Goal: Answer question/provide support: Share knowledge or assist other users

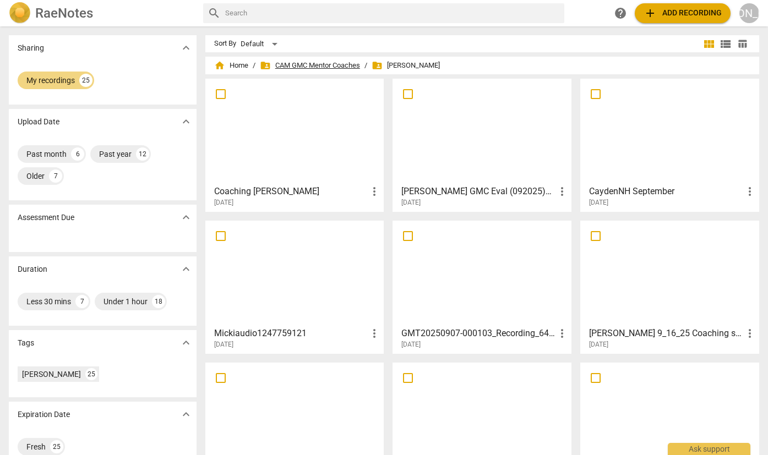
click at [311, 63] on span "folder_shared CAM GMC Mentor Coaches" at bounding box center [310, 65] width 100 height 11
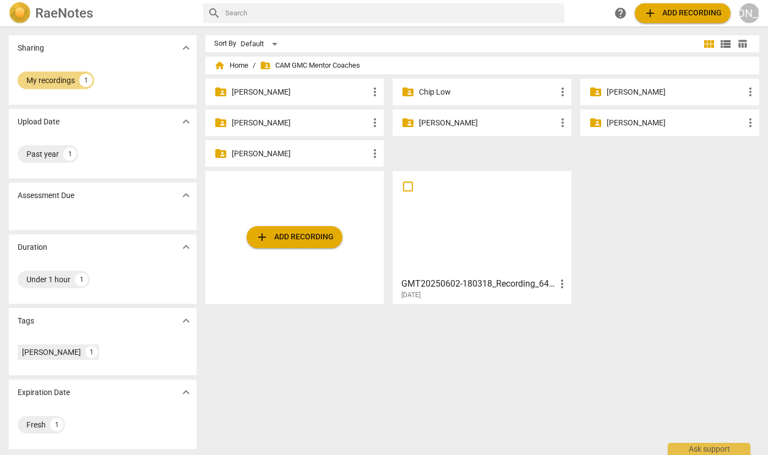
click at [449, 120] on p "[PERSON_NAME]" at bounding box center [487, 123] width 137 height 12
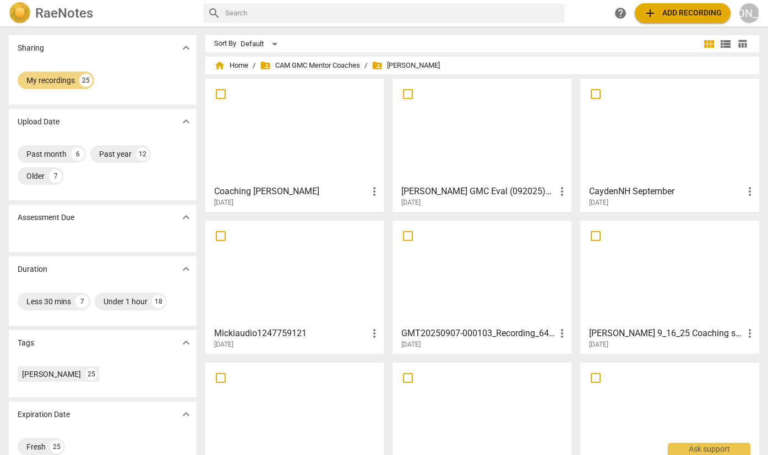
click at [679, 8] on span "add Add recording" at bounding box center [683, 13] width 78 height 13
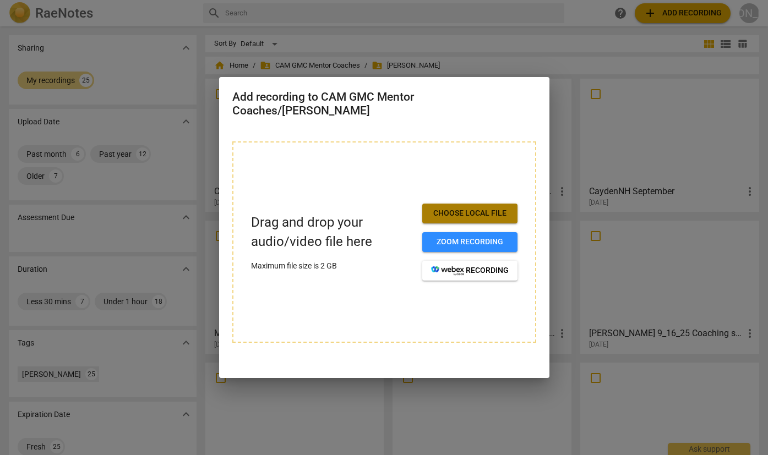
click at [474, 211] on span "Choose local file" at bounding box center [470, 213] width 78 height 11
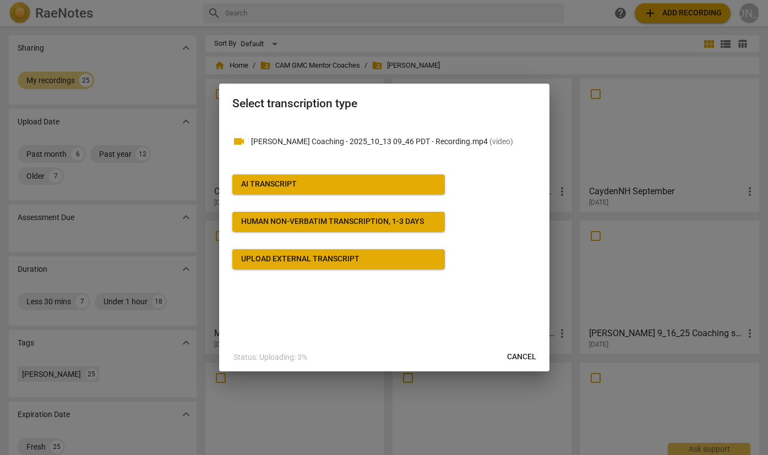
click at [368, 183] on span "AI Transcript" at bounding box center [338, 184] width 195 height 11
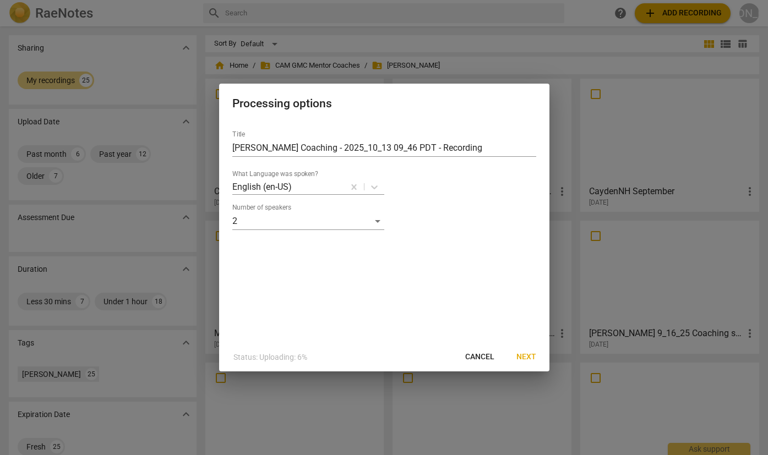
click at [526, 356] on span "Next" at bounding box center [526, 357] width 20 height 11
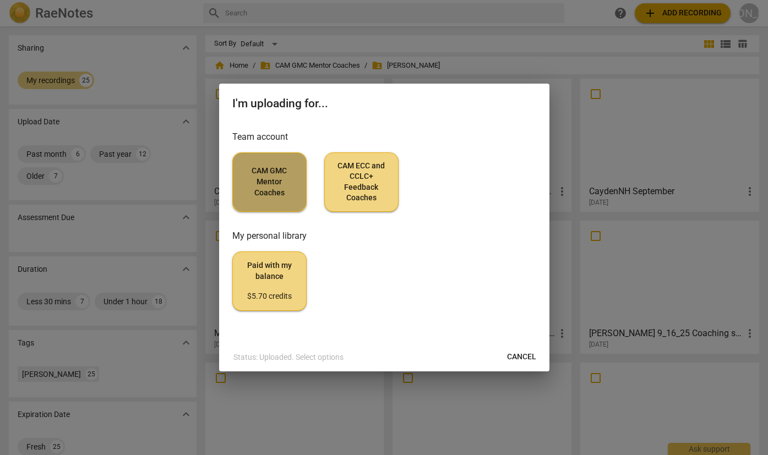
click at [276, 189] on span "CAM GMC Mentor Coaches" at bounding box center [270, 182] width 56 height 32
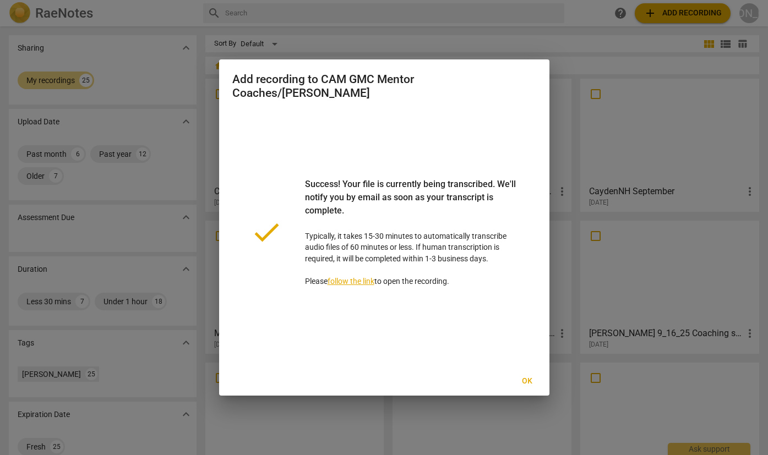
drag, startPoint x: 526, startPoint y: 379, endPoint x: 531, endPoint y: 377, distance: 5.9
click at [527, 378] on span "Ok" at bounding box center [528, 381] width 18 height 11
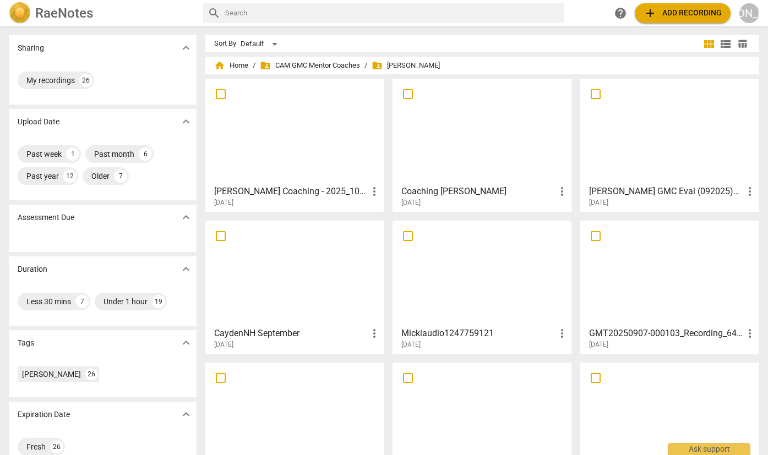
click at [286, 151] on div at bounding box center [294, 131] width 171 height 97
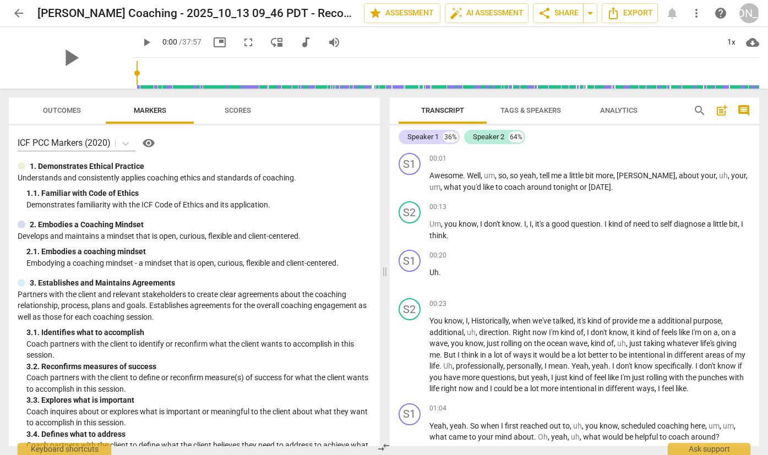
click at [720, 110] on span "post_add" at bounding box center [721, 110] width 13 height 13
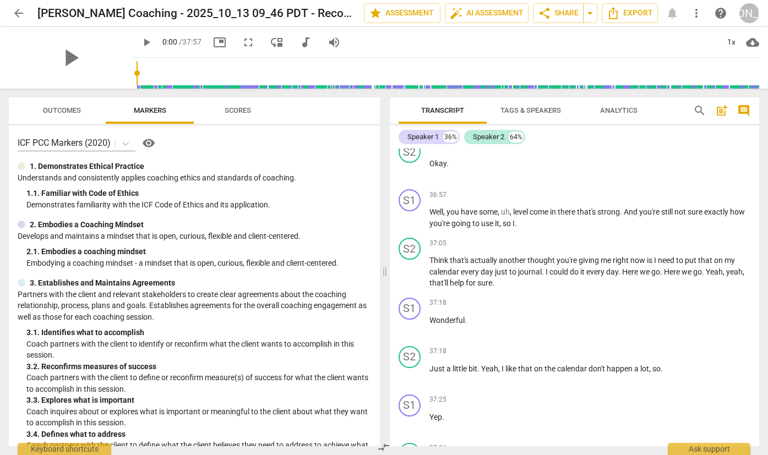
scroll to position [10899, 0]
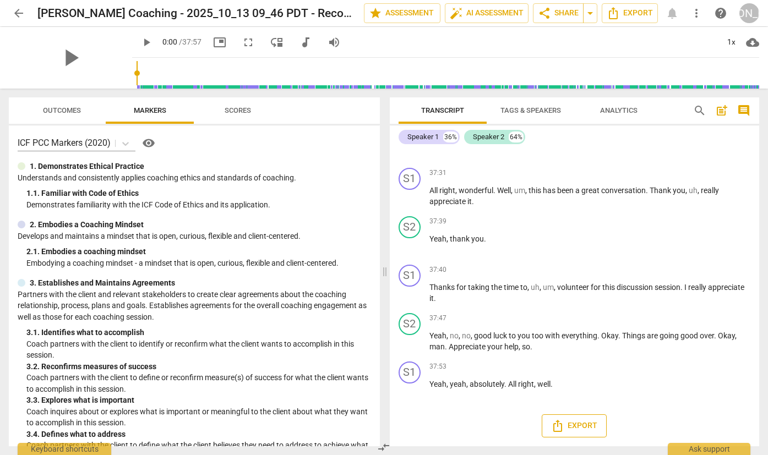
click at [583, 425] on span "Export" at bounding box center [574, 426] width 46 height 13
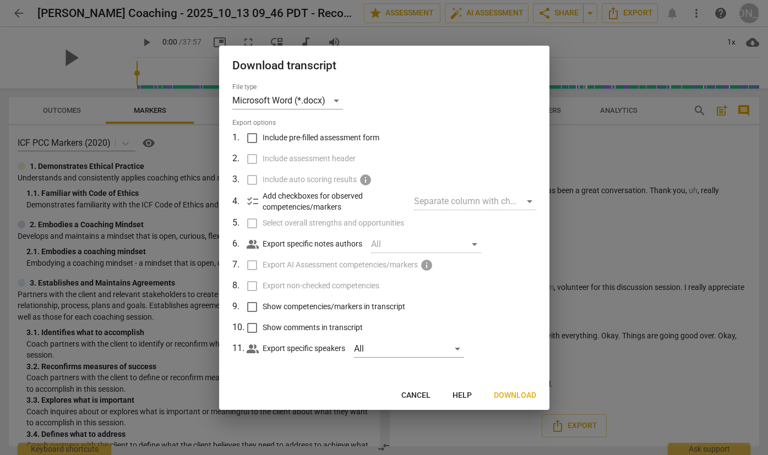
click at [511, 393] on span "Download" at bounding box center [515, 395] width 42 height 11
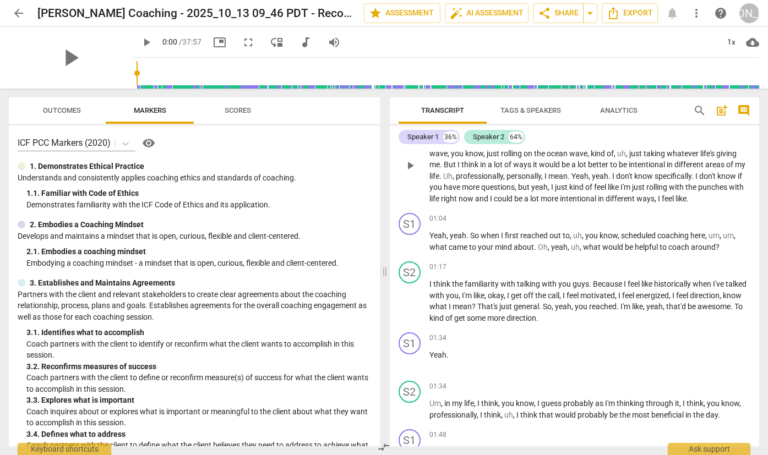
scroll to position [0, 0]
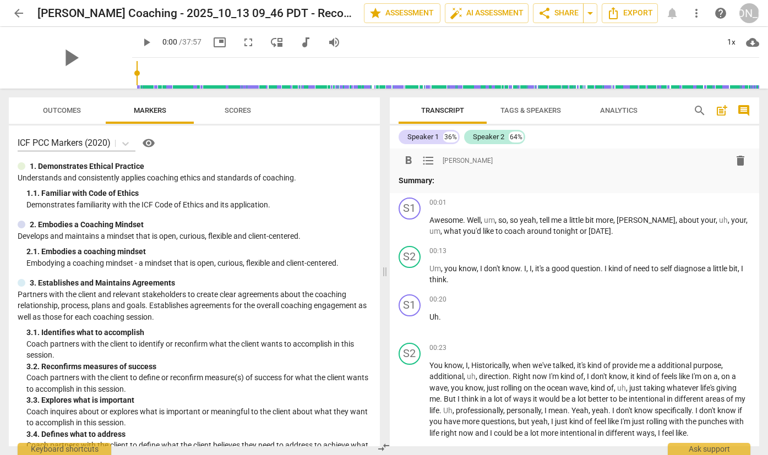
click at [440, 181] on p "Summary:" at bounding box center [575, 181] width 352 height 12
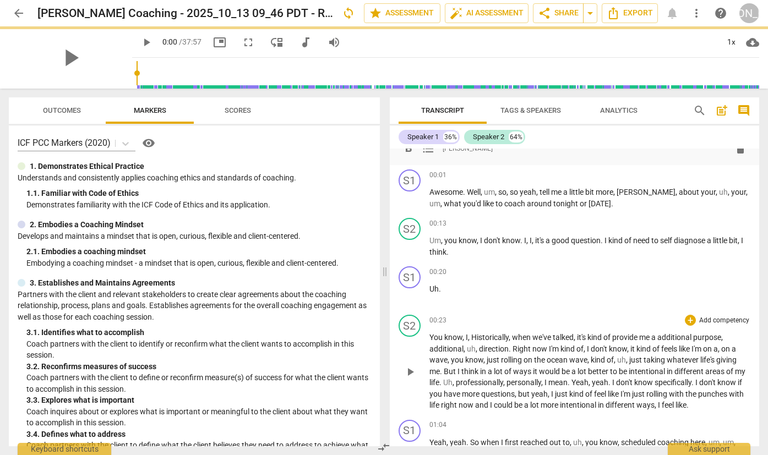
scroll to position [157, 0]
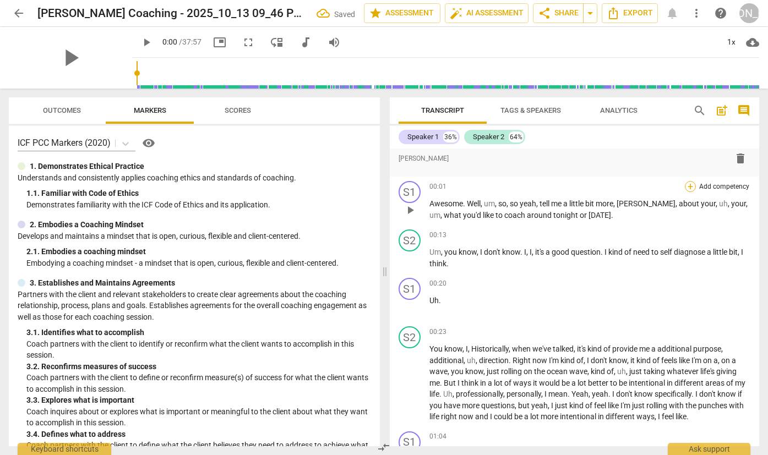
click at [687, 186] on div "+" at bounding box center [690, 186] width 11 height 11
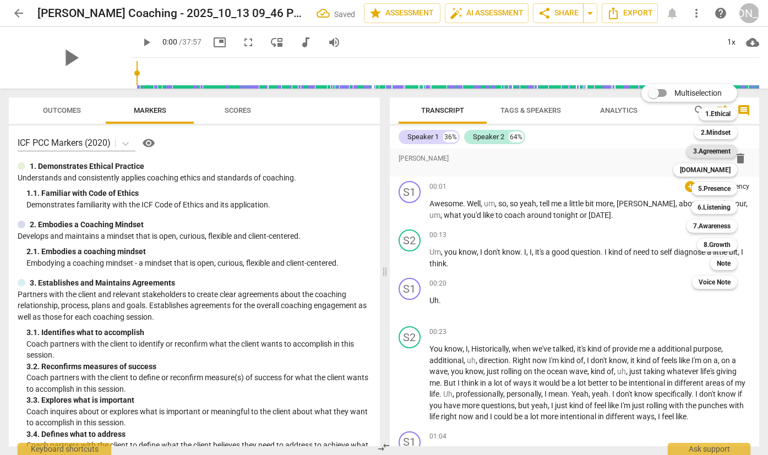
click at [721, 149] on b "3.Agreement" at bounding box center [711, 151] width 37 height 13
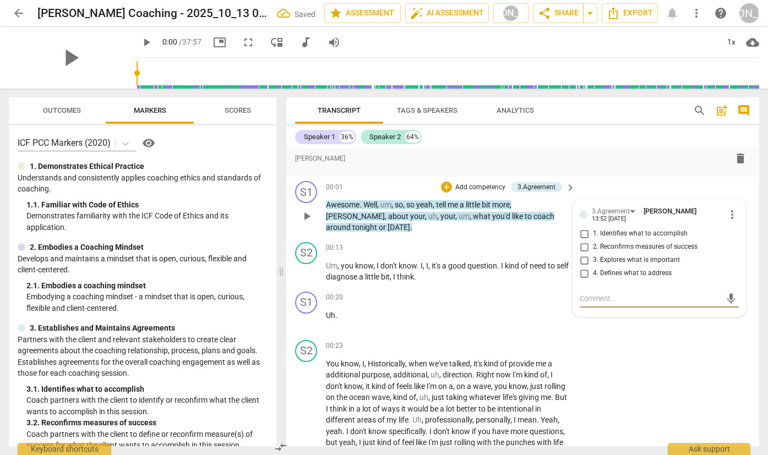
click at [581, 233] on input "1. Identifies what to accomplish" at bounding box center [584, 233] width 18 height 13
checkbox input "true"
click at [595, 295] on textarea at bounding box center [651, 298] width 142 height 10
type textarea "G"
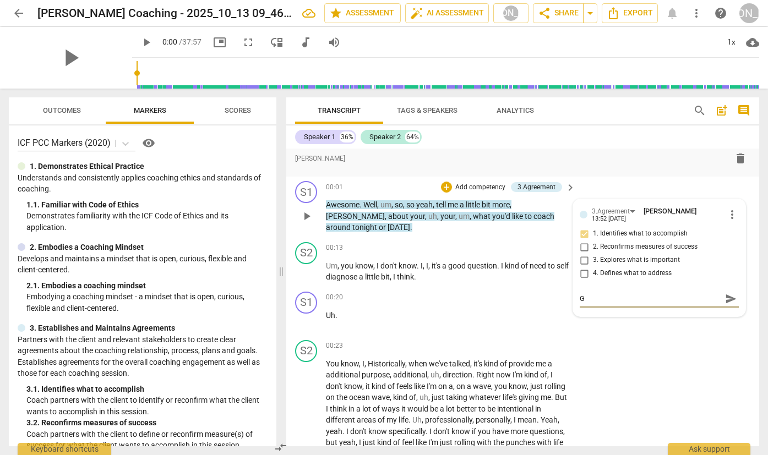
type textarea "Go"
type textarea "Goo"
type textarea "Good"
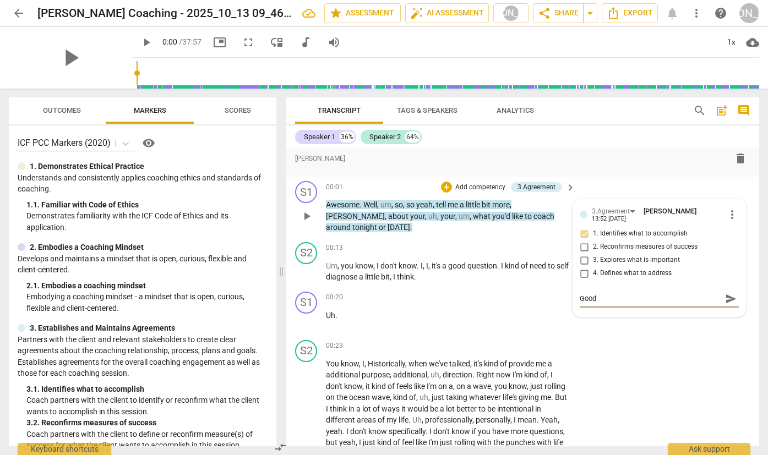
type textarea "Good j"
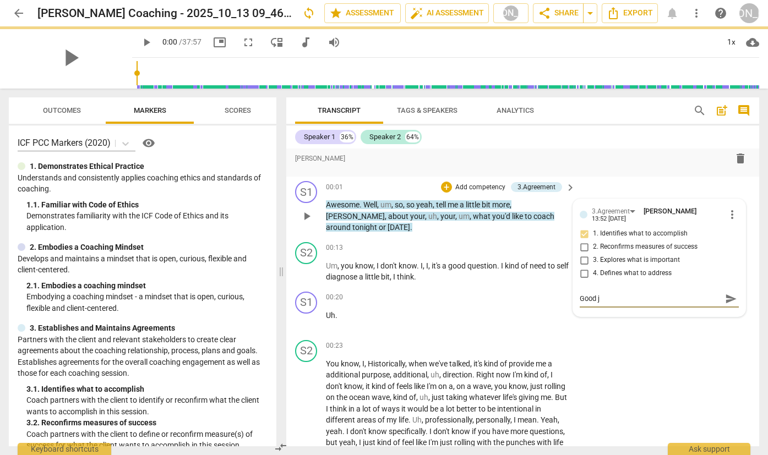
type textarea "Good jo"
type textarea "Good job"
type textarea "Good job w"
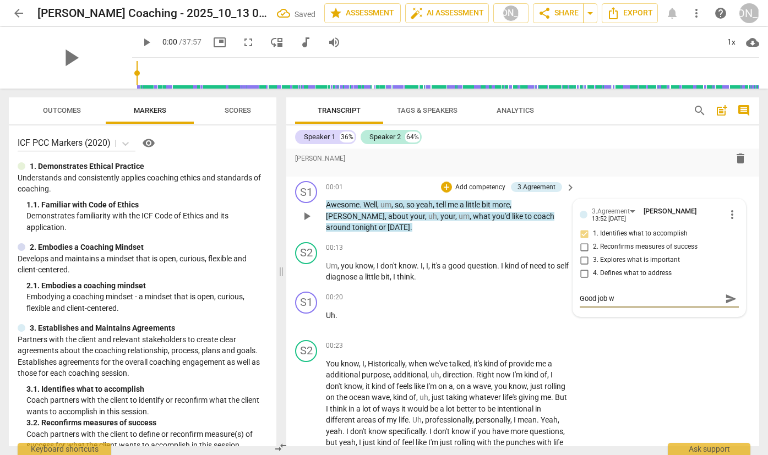
type textarea "Good job wi"
type textarea "Good job wit"
type textarea "Good job with"
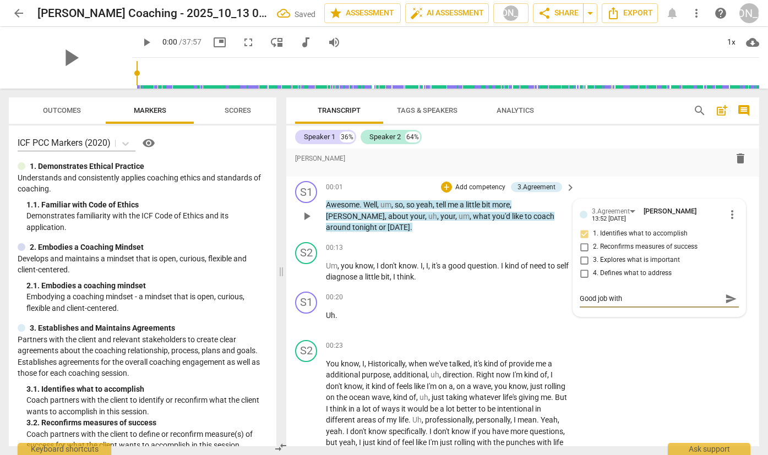
type textarea "Good job with"
type textarea "Good job with i"
type textarea "Good job with id"
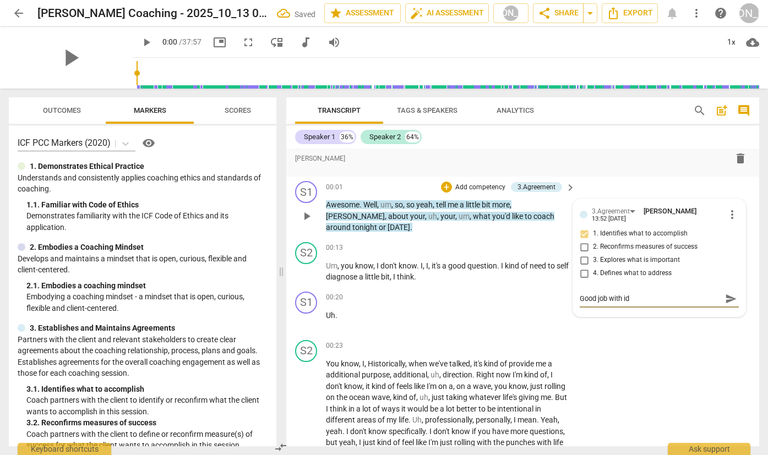
type textarea "Good job with [PERSON_NAME]"
type textarea "Good job with iden"
type textarea "Good job with ident"
type textarea "Good job with identi"
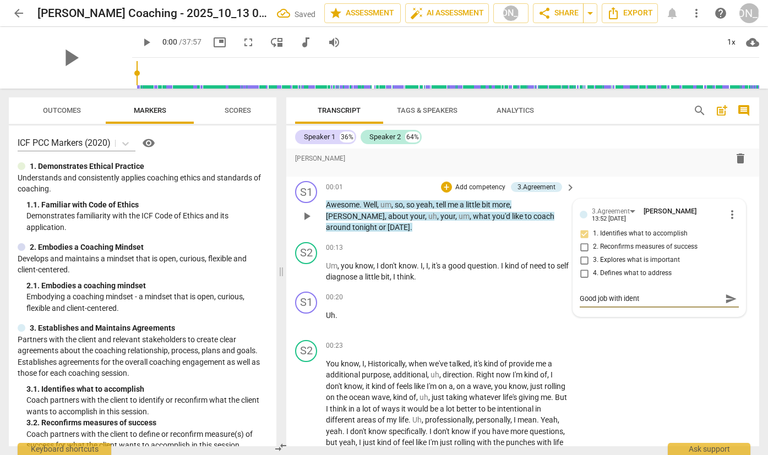
type textarea "Good job with identi"
type textarea "Good job with identif"
type textarea "Good job with identifi"
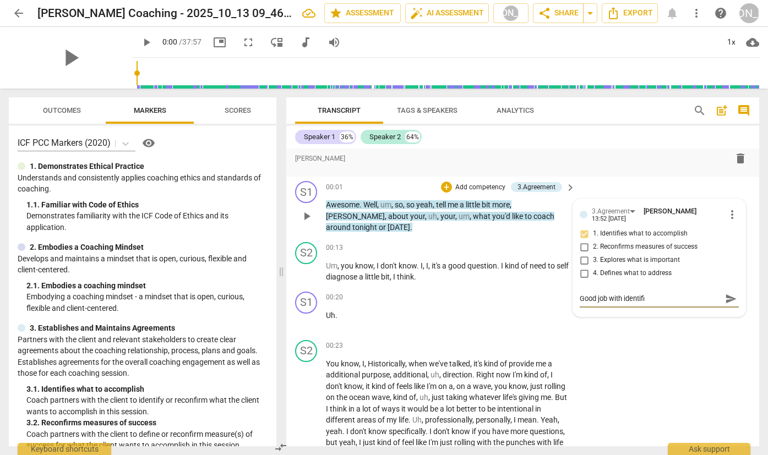
type textarea "Good job with identifin"
type textarea "Good job with identifing"
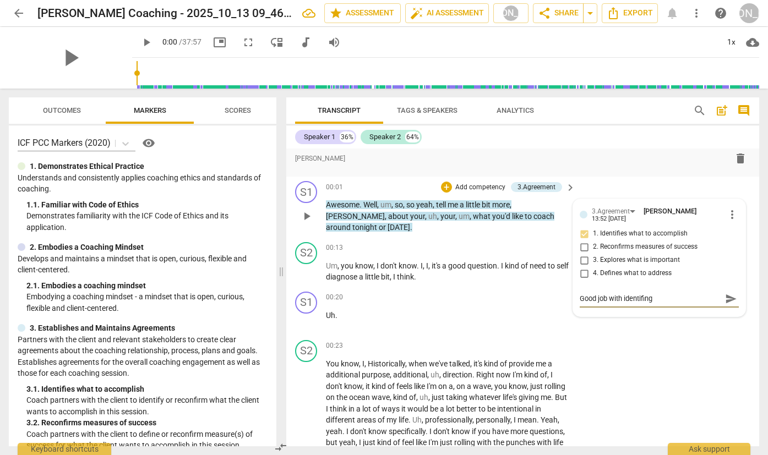
type textarea "Good job with identifing"
type textarea "Good job with identifing w"
type textarea "Good job with identifing wh"
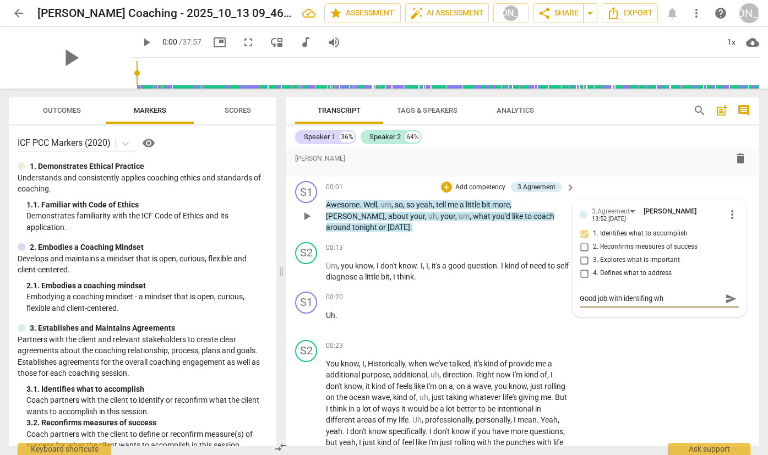
type textarea "Good job with identifing wha"
type textarea "Good job with identifing wh"
type textarea "Good job with identifing w"
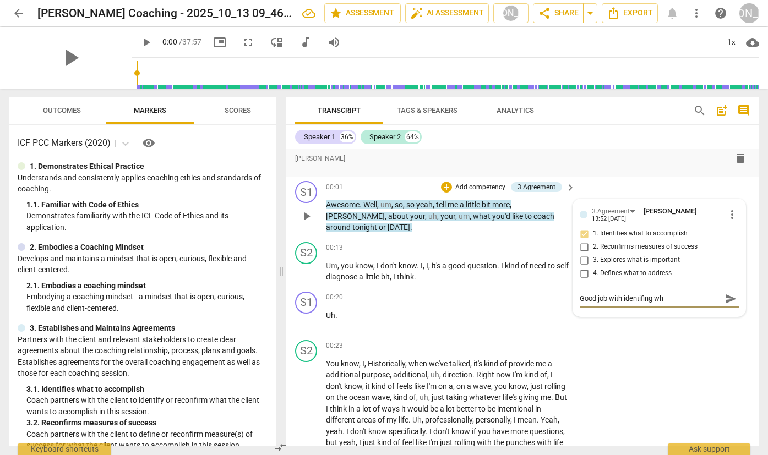
type textarea "Good job with identifing w"
type textarea "Good job with identifing"
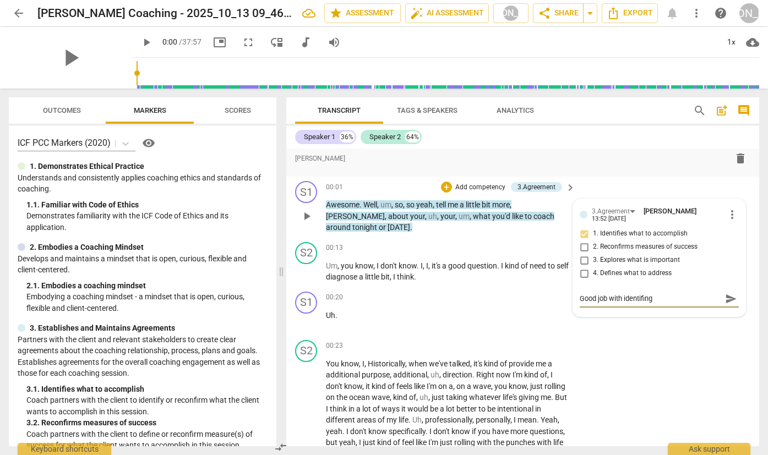
type textarea "Good job with identifin"
type textarea "Good job with identifi"
type textarea "Good job with identif"
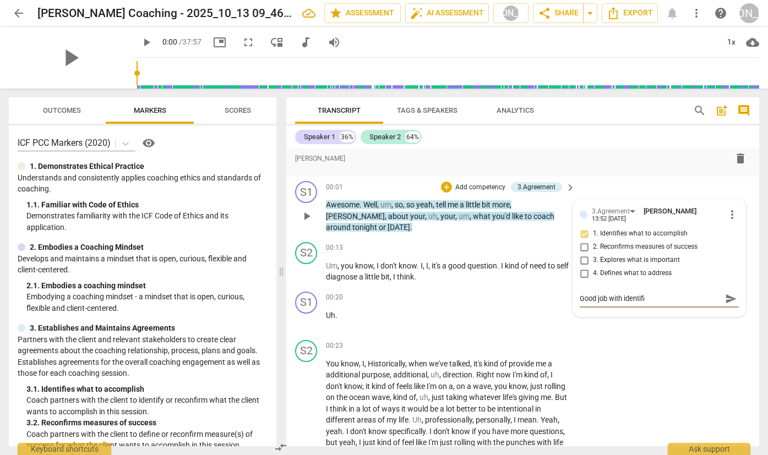
type textarea "Good job with identif"
type textarea "Good job with identify"
type textarea "Good job with identifyi"
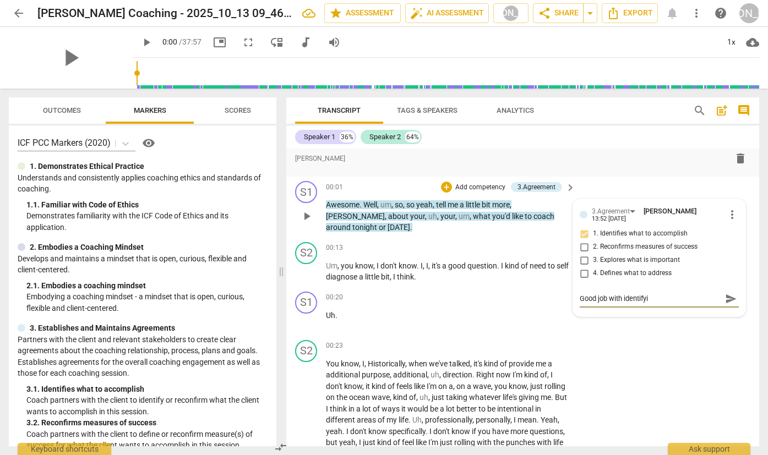
type textarea "Good job with identifyin"
type textarea "Good job with identifying"
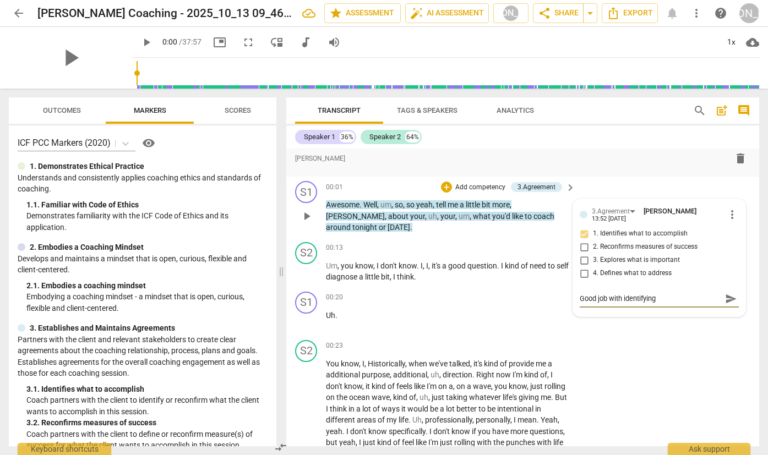
type textarea "Good job with identifying"
type textarea "Good job with identifying w"
type textarea "Good job with identifying wh"
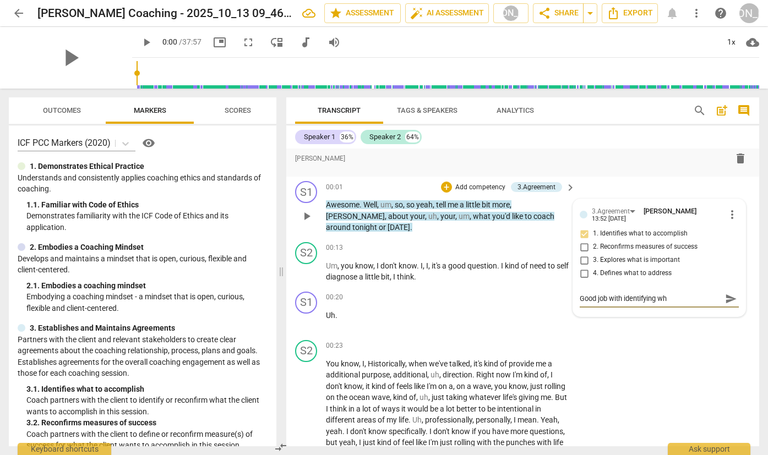
type textarea "Good job with identifying wha"
type textarea "Good job with identifying what"
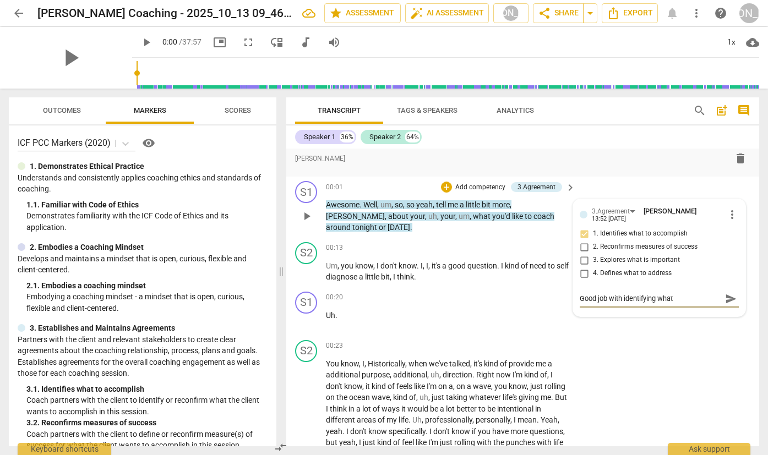
type textarea "Good job with identifying what"
type textarea "Good job with identifying what c"
type textarea "Good job with identifying what cl"
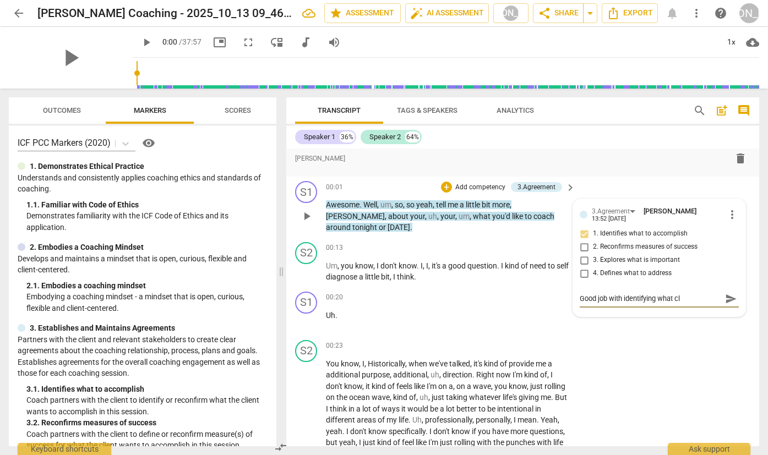
type textarea "Good job with identifying what cli"
type textarea "Good job with identifying what clie"
type textarea "Good job with identifying what clien"
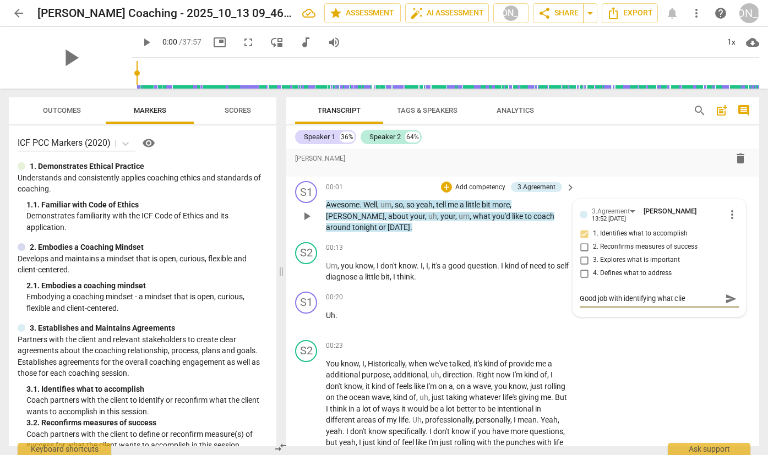
type textarea "Good job with identifying what clien"
type textarea "Good job with identifying what client"
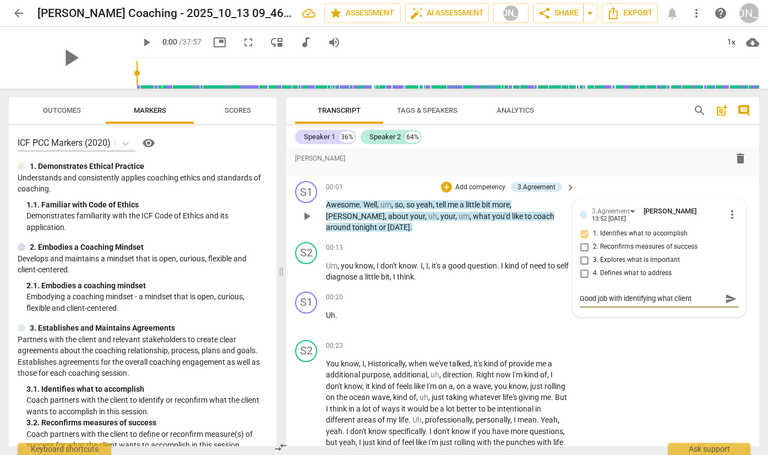
type textarea "Good job with identifying what client w"
type textarea "Good job with identifying what client wa"
type textarea "Good job with identifying what client wan"
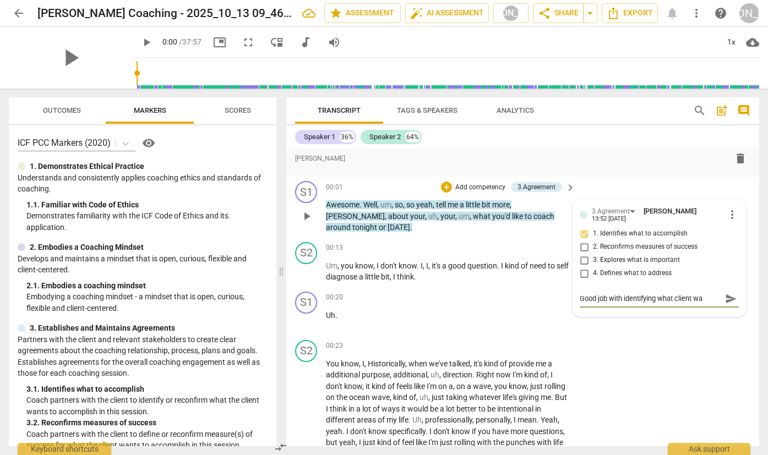
type textarea "Good job with identifying what client wan"
type textarea "Good job with identifying what client want"
type textarea "Good job with identifying what client wants"
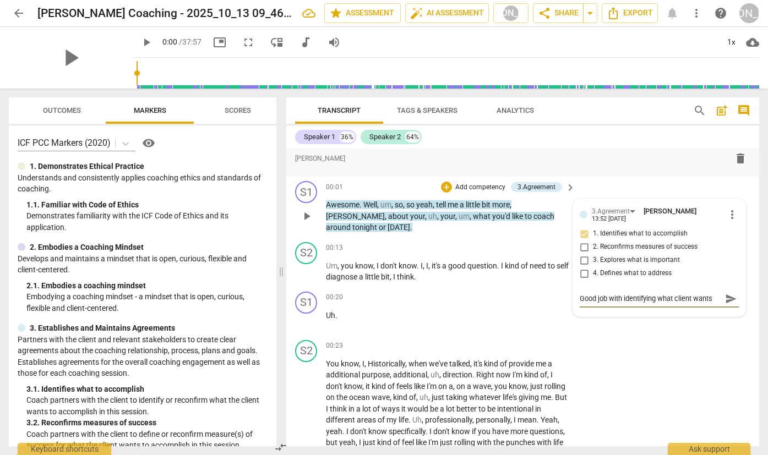
type textarea "Good job with identifying what client wants"
type textarea "Good job with identifying what client wants t"
type textarea "Good job with identifying what client wants to"
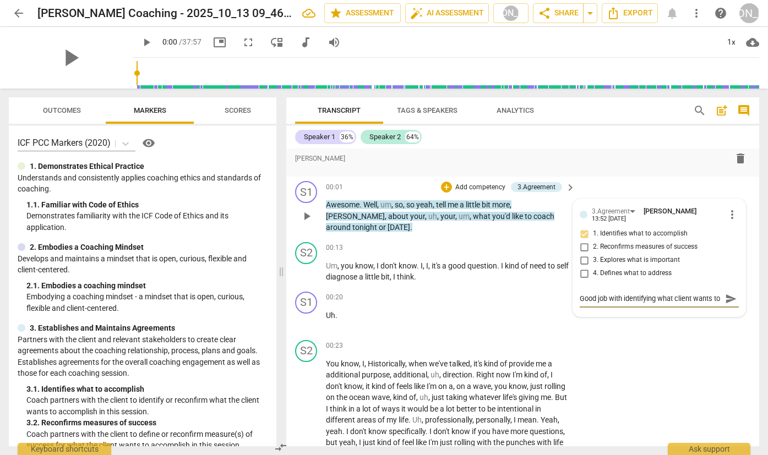
scroll to position [9, 0]
type textarea "Good job with identifying what client wants to"
type textarea "Good job with identifying what client wants to c"
type textarea "Good job with identifying what client wants to co"
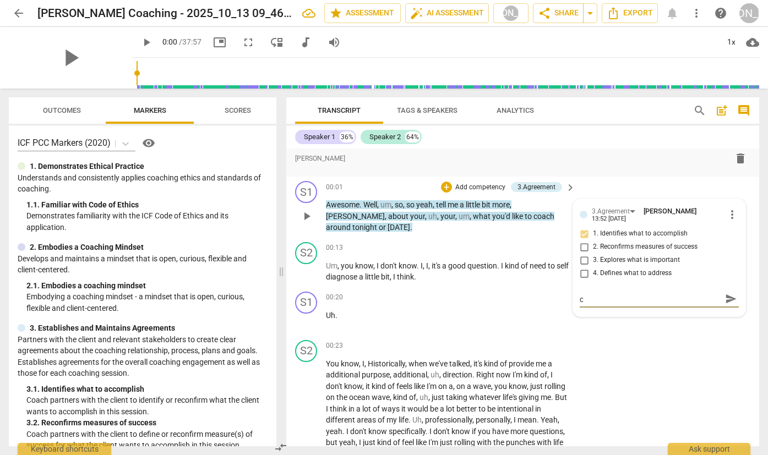
type textarea "Good job with identifying what client wants to co"
type textarea "Good job with identifying what client wants to coa"
type textarea "Good job with identifying what client wants to coac"
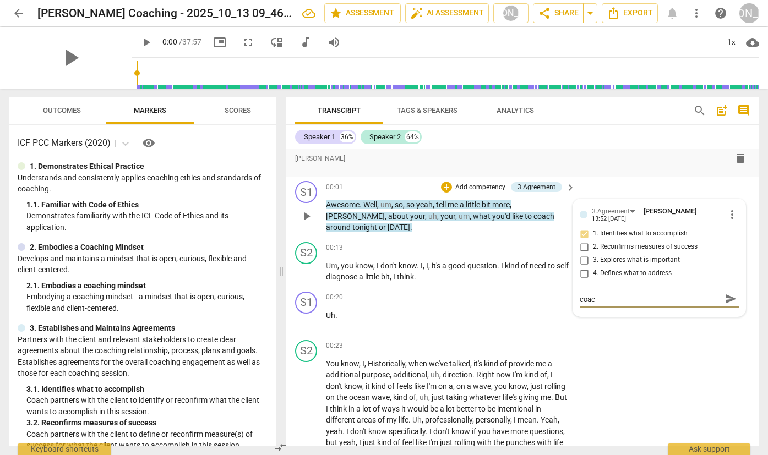
scroll to position [0, 0]
type textarea "Good job with identifying what client wants to coach"
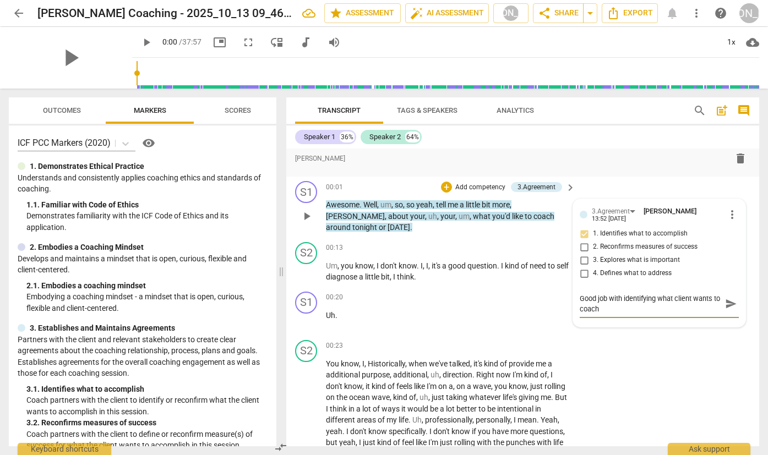
type textarea "Good job with identifying what client wants to coach a"
type textarea "Good job with identifying what client wants to coach [PERSON_NAME]"
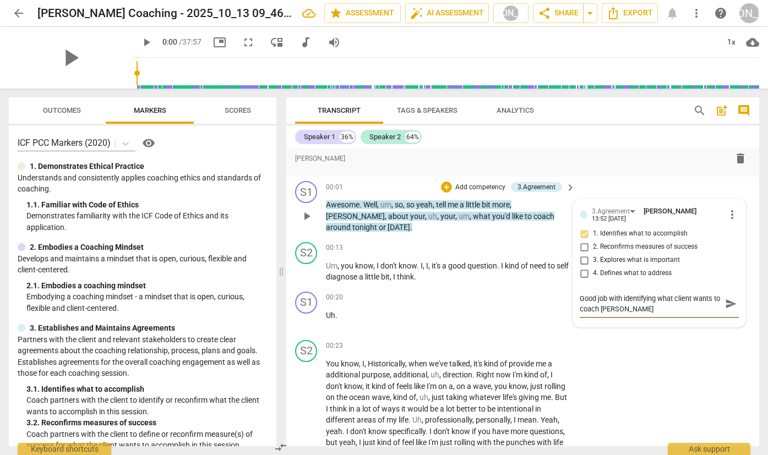
type textarea "Good job with identifying what client wants to coach [PERSON_NAME]"
type textarea "Good job with identifying what client wants to coach around"
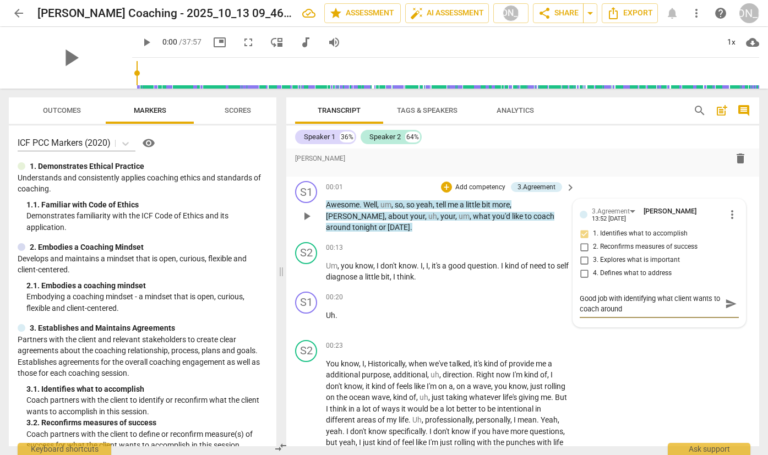
type textarea "Good job with identifying what client wants to coach around."
type textarea "Good job with identifying what client wants to coach around. T"
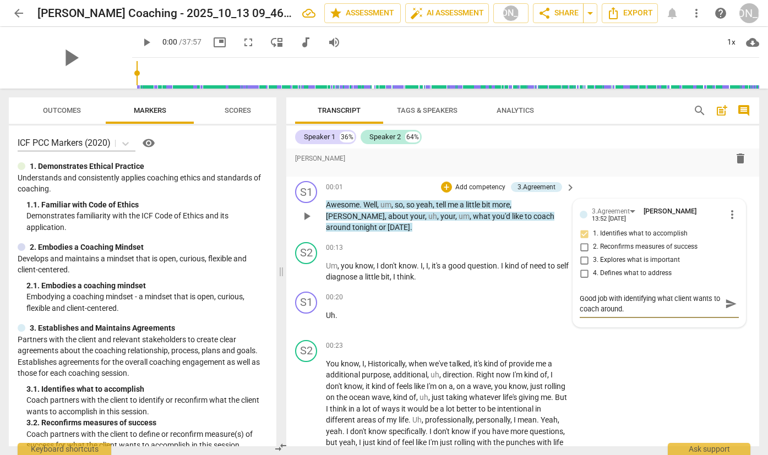
type textarea "Good job with identifying what client wants to coach around. T"
type textarea "Good job with identifying what client wants to coach around. To"
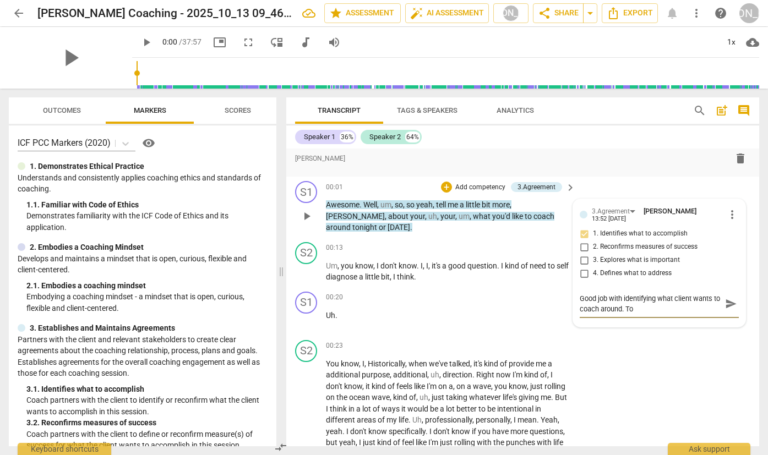
type textarea "Good job with identifying what client wants to coach around. To s"
type textarea "Good job with identifying what client wants to coach around. To se"
type textarea "Good job with identifying what client wants to coach around. To set"
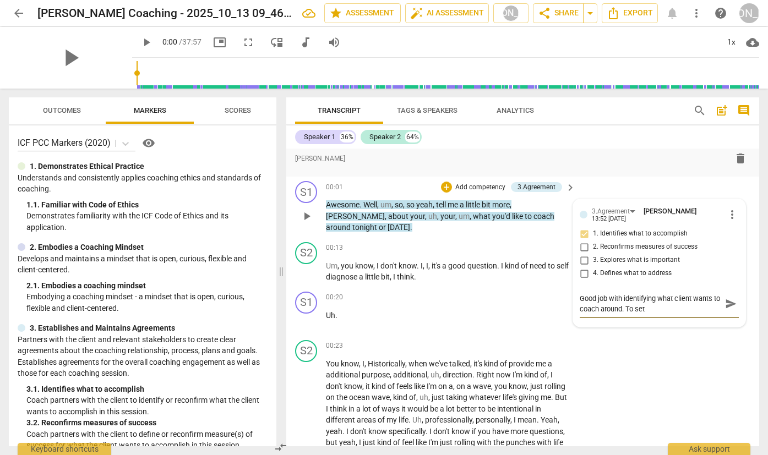
type textarea "Good job with identifying what client wants to coach around. To set"
type textarea "Good job with identifying what client wants to coach around. To set a"
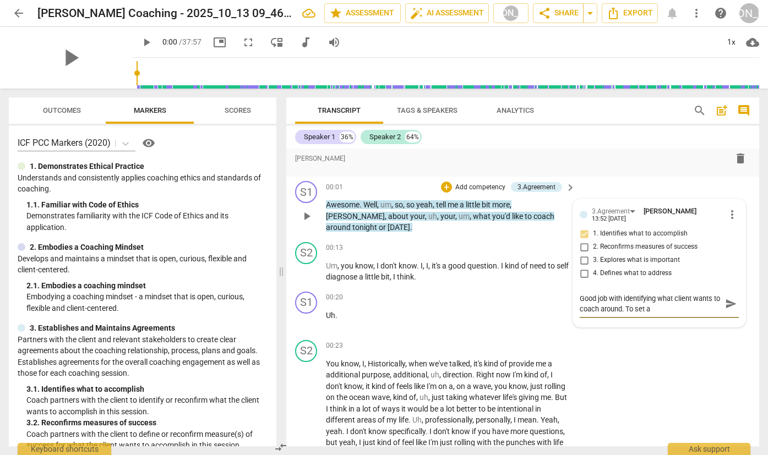
type textarea "Good job with identifying what client wants to coach around. To set a c"
type textarea "Good job with identifying what client wants to coach around. To set a cl"
type textarea "Good job with identifying what client wants to coach around. To set a cli"
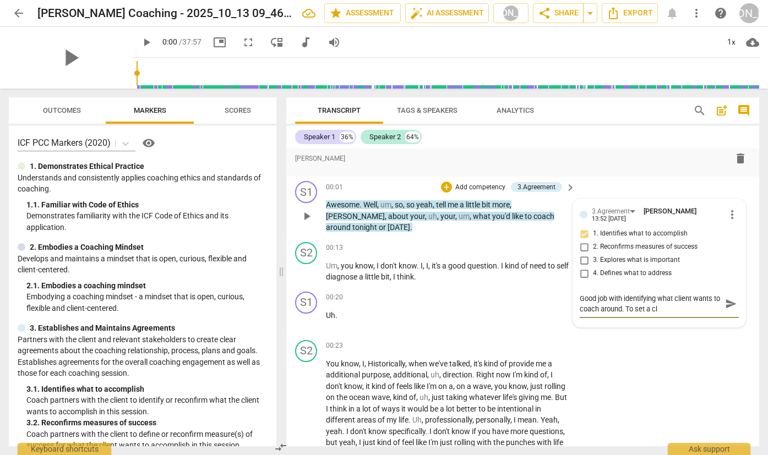
type textarea "Good job with identifying what client wants to coach around. To set a cli"
type textarea "Good job with identifying what client wants to coach around. To set a clie"
type textarea "Good job with identifying what client wants to coach around. To set a clien"
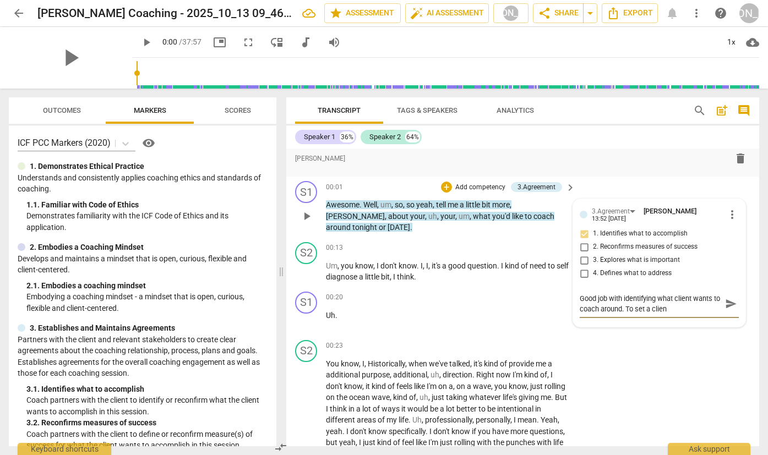
type textarea "Good job with identifying what client wants to coach around. To set a client"
type textarea "Good job with identifying what client wants to coach around. To set a client u"
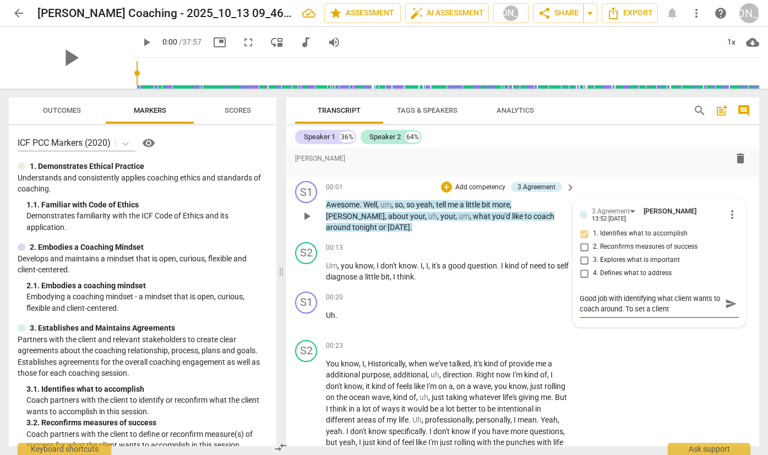
type textarea "Good job with identifying what client wants to coach around. To set a client u"
type textarea "Good job with identifying what client wants to coach around. To set a client up"
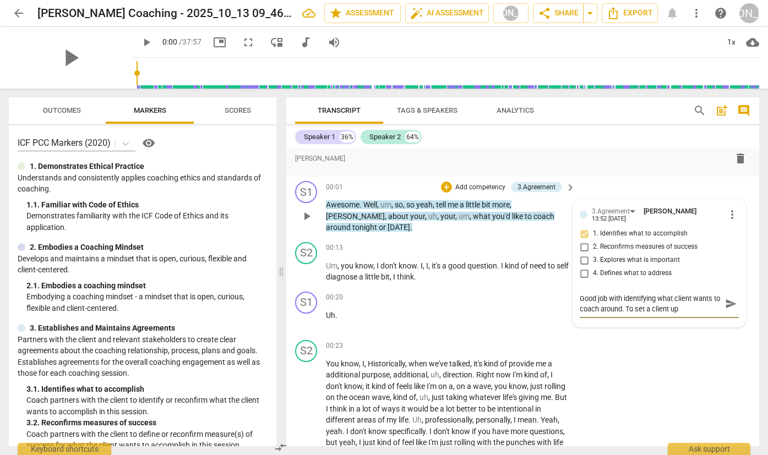
type textarea "Good job with identifying what client wants to coach around. To set a client up…"
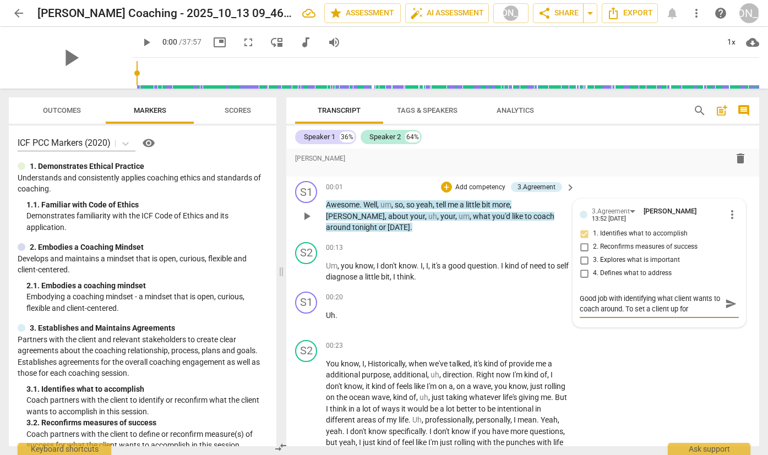
type textarea "Good job with identifying what client wants to coach around. To set a client up…"
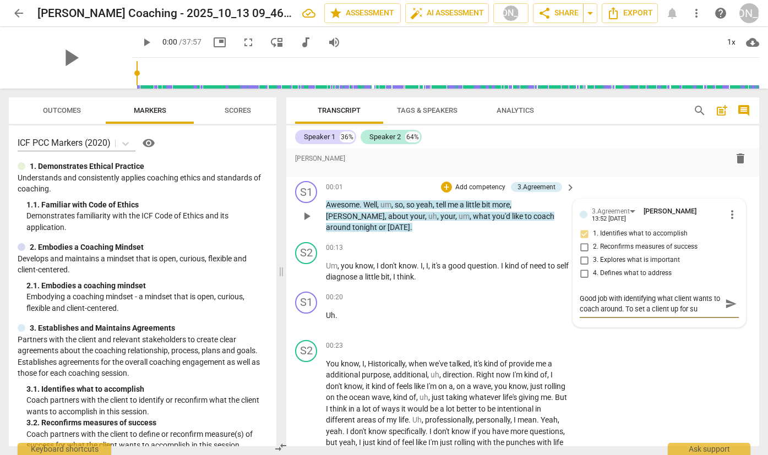
type textarea "Good job with identifying what client wants to coach around. To set a client up…"
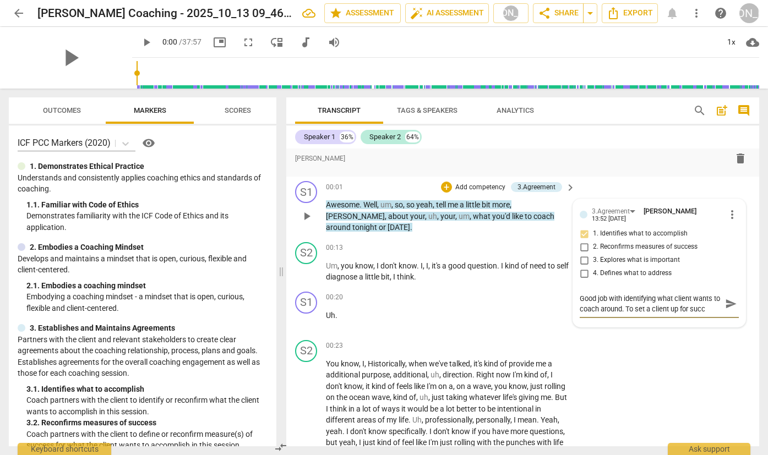
type textarea "Good job with identifying what client wants to coach around. To set a client up…"
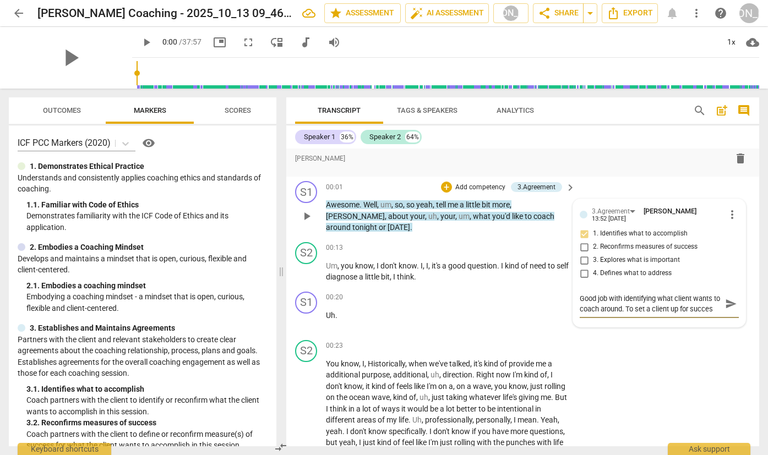
type textarea "Good job with identifying what client wants to coach around. To set a client up…"
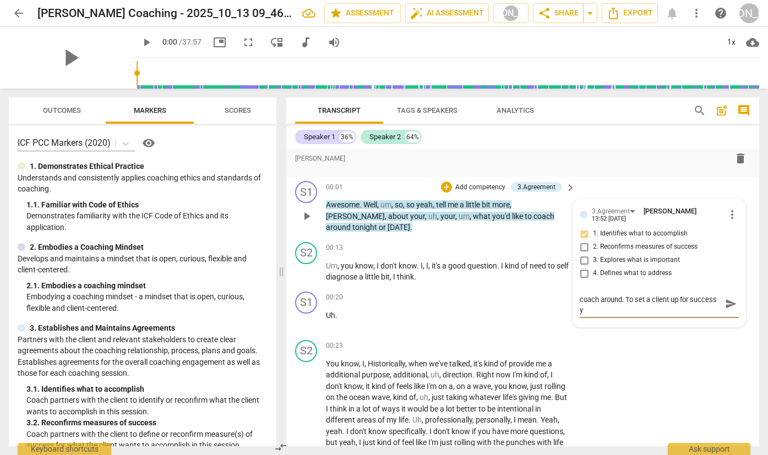
type textarea "Good job with identifying what client wants to coach around. To set a client up…"
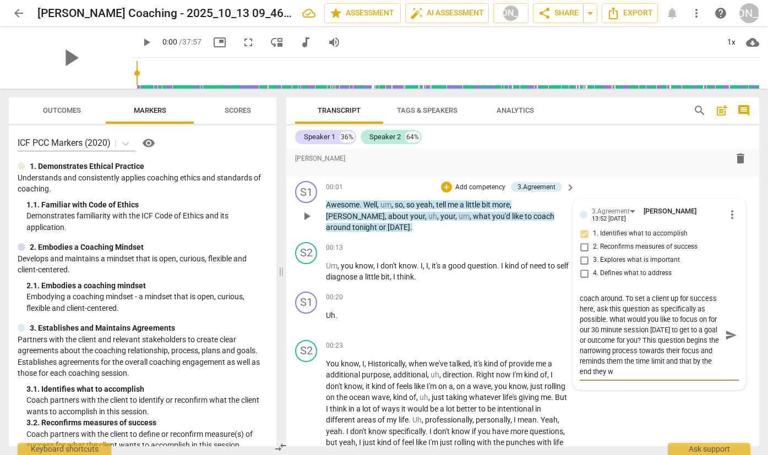
scroll to position [20, 0]
click at [726, 333] on span "send" at bounding box center [731, 335] width 12 height 12
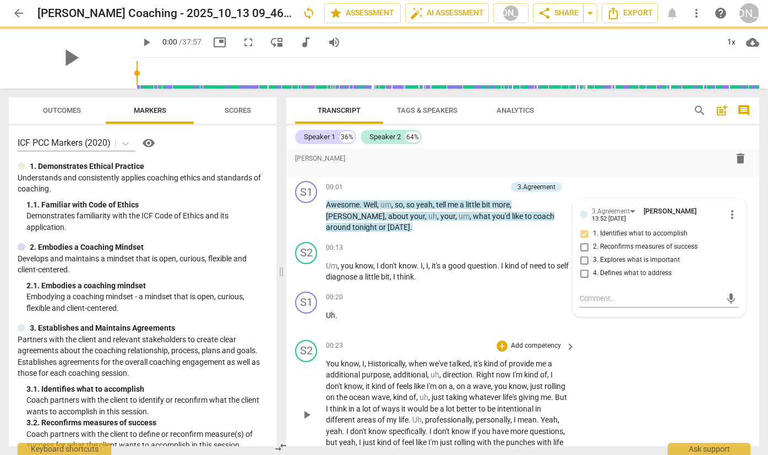
scroll to position [0, 0]
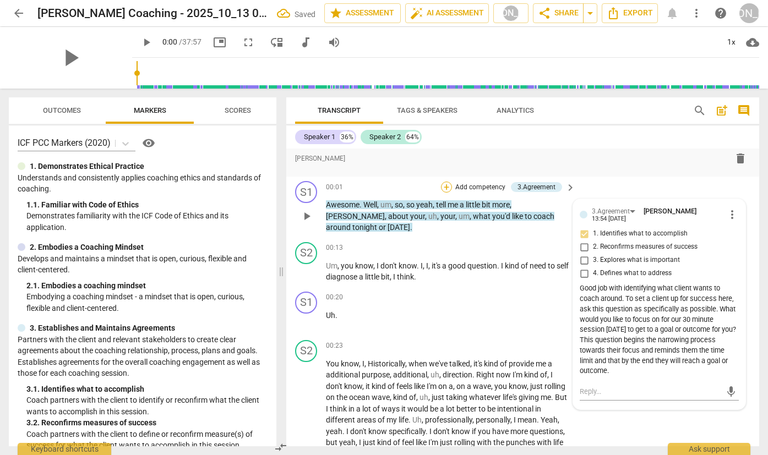
click at [450, 186] on div "+" at bounding box center [446, 187] width 11 height 11
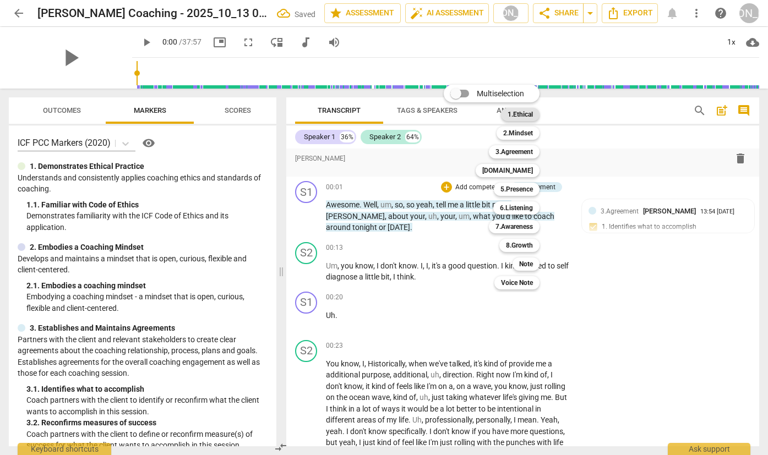
click at [529, 110] on b "1.Ethical" at bounding box center [520, 114] width 25 height 13
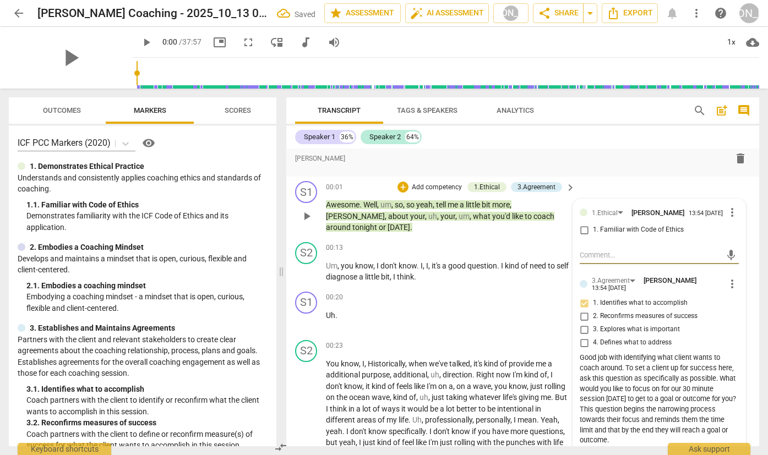
click at [581, 234] on input "1. Familiar with Code of Ethics" at bounding box center [584, 230] width 18 height 13
click at [582, 234] on input "1. Familiar with Code of Ethics" at bounding box center [584, 230] width 18 height 13
drag, startPoint x: 590, startPoint y: 260, endPoint x: 612, endPoint y: 260, distance: 22.0
click at [590, 260] on textarea at bounding box center [651, 255] width 142 height 10
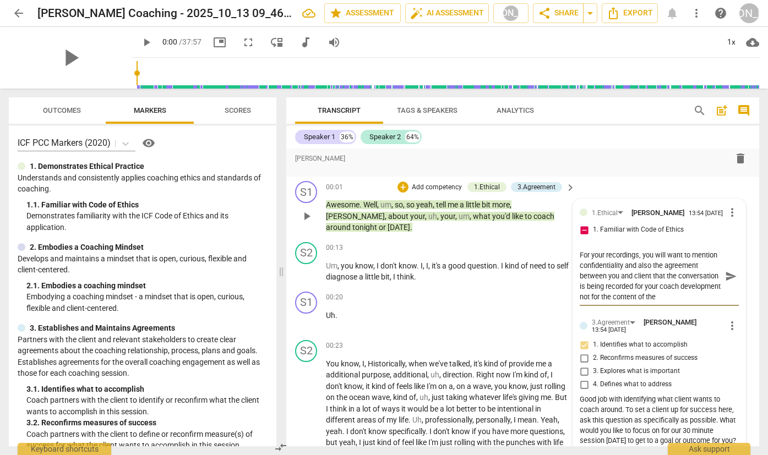
scroll to position [9, 0]
click at [726, 280] on span "send" at bounding box center [731, 276] width 12 height 12
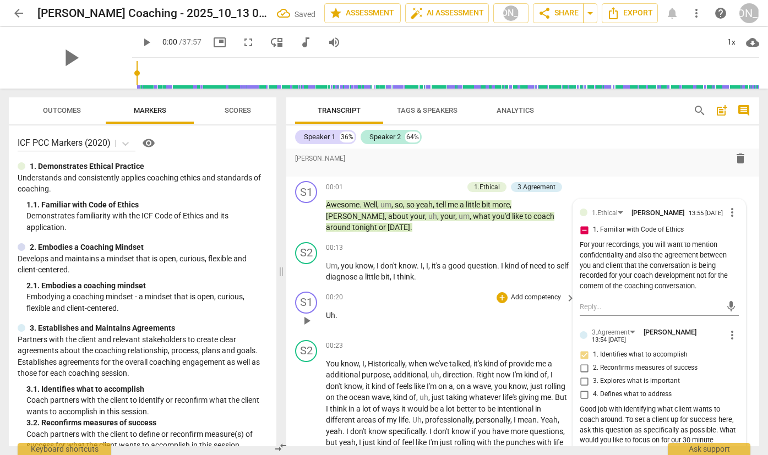
scroll to position [0, 0]
click at [303, 265] on span "play_arrow" at bounding box center [306, 271] width 13 height 13
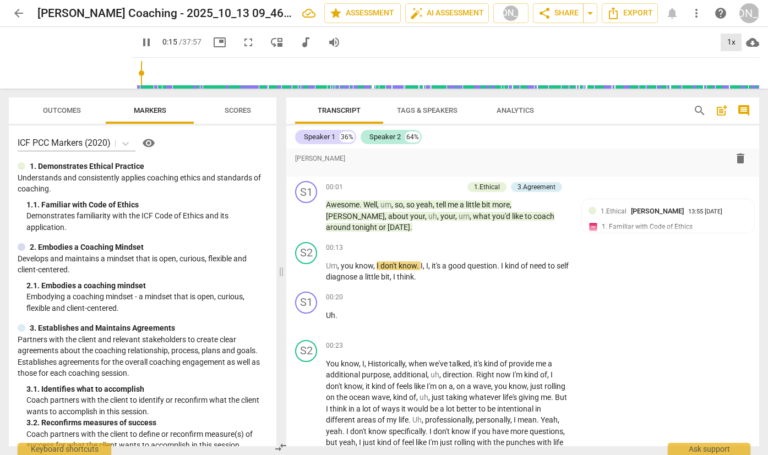
click at [730, 42] on div "1x" at bounding box center [731, 43] width 21 height 18
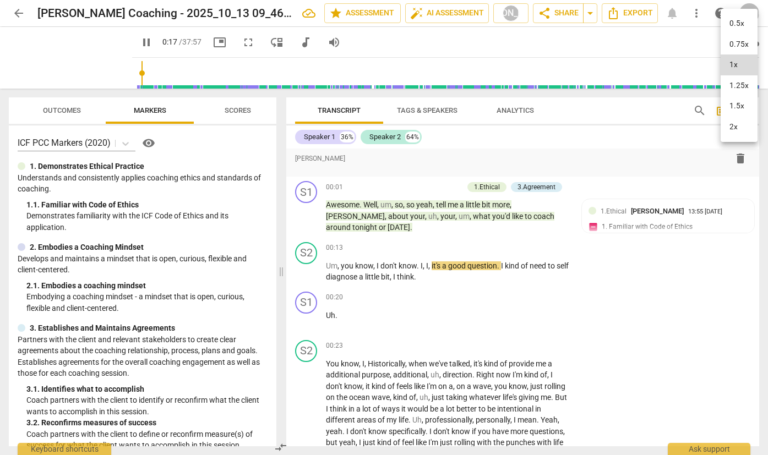
click at [737, 105] on li "1.5x" at bounding box center [739, 106] width 37 height 21
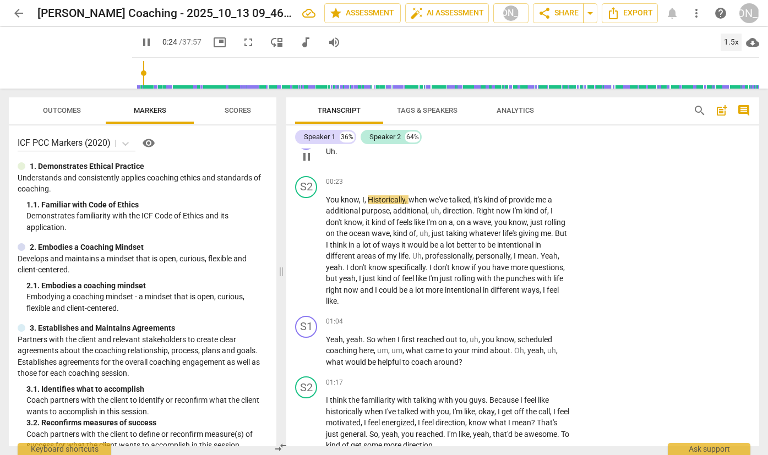
scroll to position [323, 0]
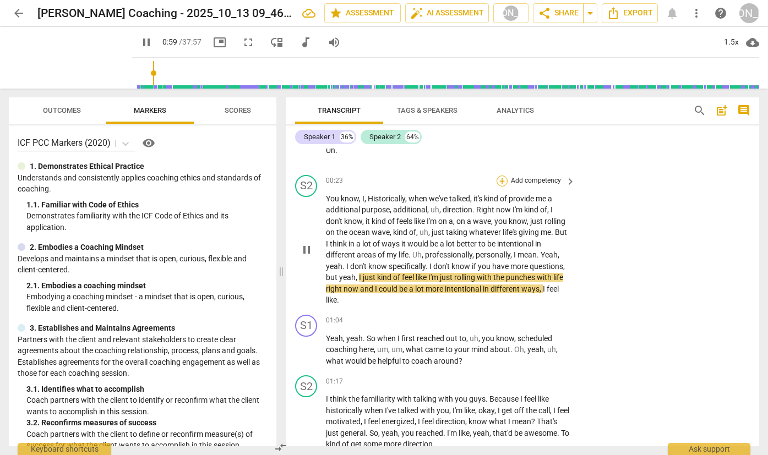
click at [499, 176] on div "+" at bounding box center [502, 181] width 11 height 11
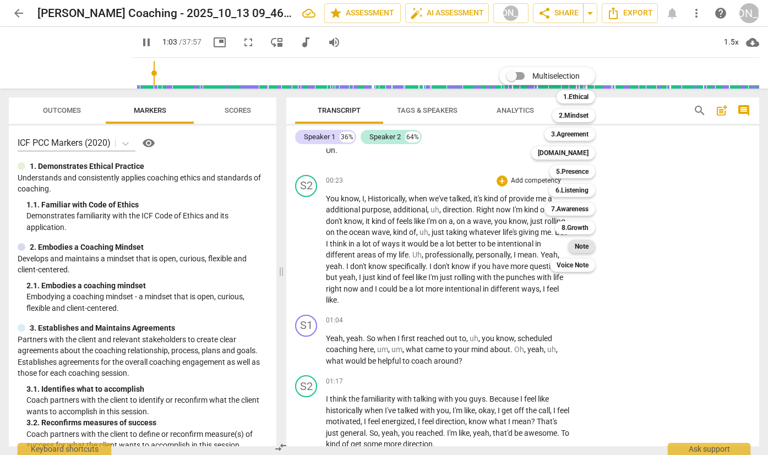
click at [581, 246] on b "Note" at bounding box center [582, 246] width 14 height 13
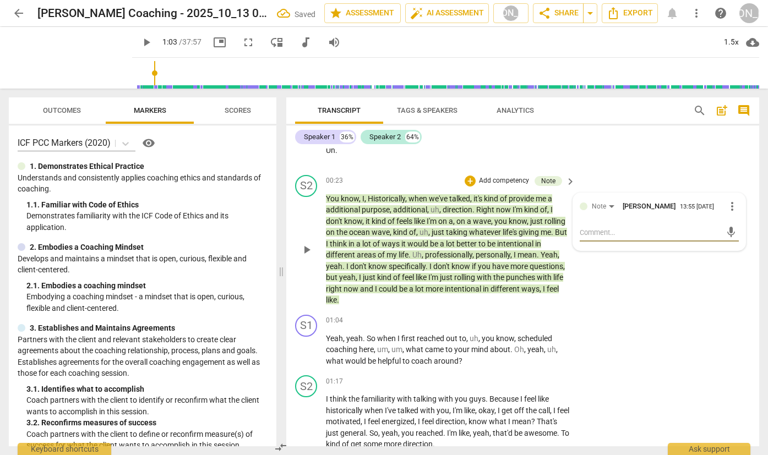
drag, startPoint x: 590, startPoint y: 223, endPoint x: 663, endPoint y: 227, distance: 73.4
click at [598, 227] on textarea at bounding box center [651, 232] width 142 height 10
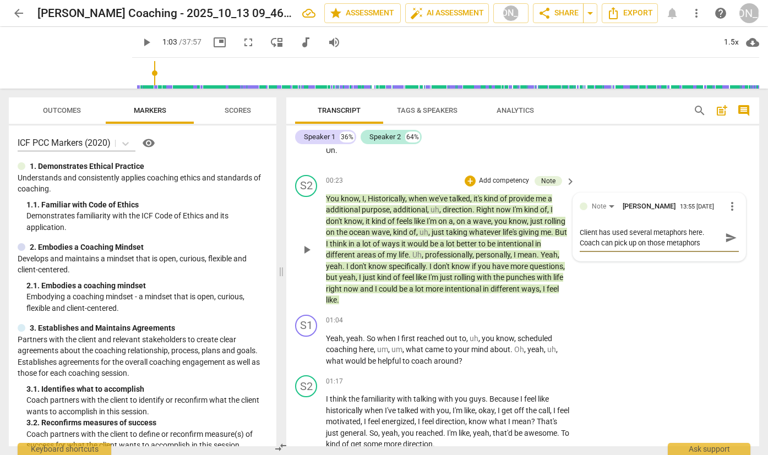
drag, startPoint x: 703, startPoint y: 225, endPoint x: 719, endPoint y: 223, distance: 16.7
click at [704, 227] on textarea "Client has used several metaphors here. Coach can pick up on those metaphors" at bounding box center [651, 237] width 142 height 21
drag, startPoint x: 694, startPoint y: 237, endPoint x: 709, endPoint y: 237, distance: 14.3
click at [709, 237] on textarea "Client has used several metaphors here. "I'm on a wave", "rolling on the ocean …" at bounding box center [651, 242] width 142 height 31
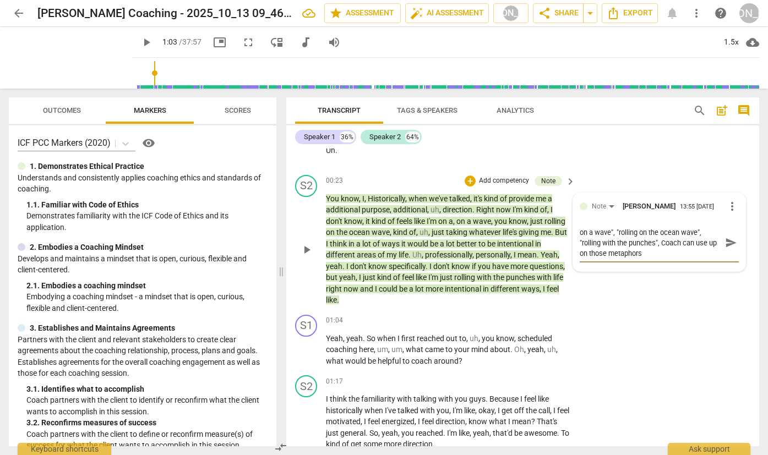
drag, startPoint x: 616, startPoint y: 246, endPoint x: 578, endPoint y: 247, distance: 38.0
click at [580, 247] on textarea "Client has used several metaphors here. "I'm on a wave", "rolling on the ocean …" at bounding box center [651, 242] width 142 height 31
click at [635, 248] on textarea "Client has used several metaphors here. "I'm on a wave", "rolling on the ocean …" at bounding box center [651, 242] width 142 height 31
click at [641, 249] on textarea "Client has used several metaphors here. "I'm on a wave", "rolling on the ocean …" at bounding box center [651, 248] width 142 height 42
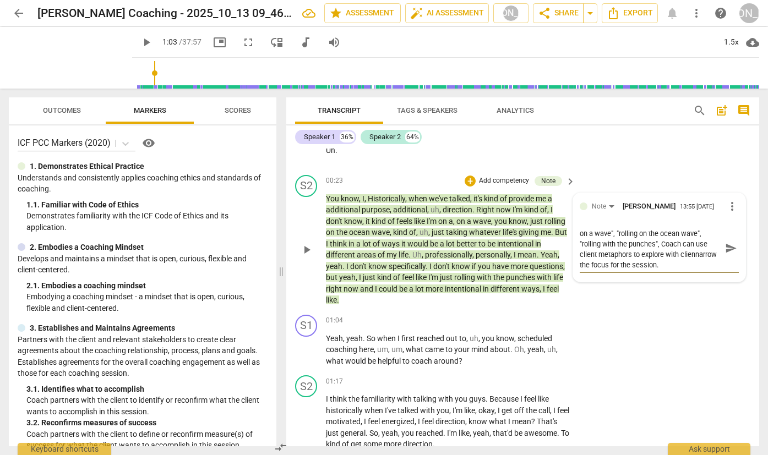
scroll to position [0, 0]
click at [689, 267] on textarea "Client has used several metaphors here. "I'm on a wave", "rolling on the ocean …" at bounding box center [651, 253] width 142 height 52
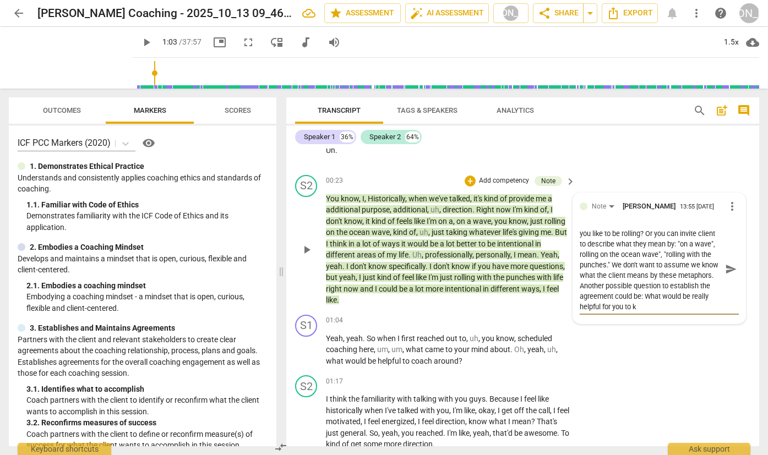
scroll to position [72, 0]
click at [731, 263] on span "send" at bounding box center [731, 269] width 12 height 12
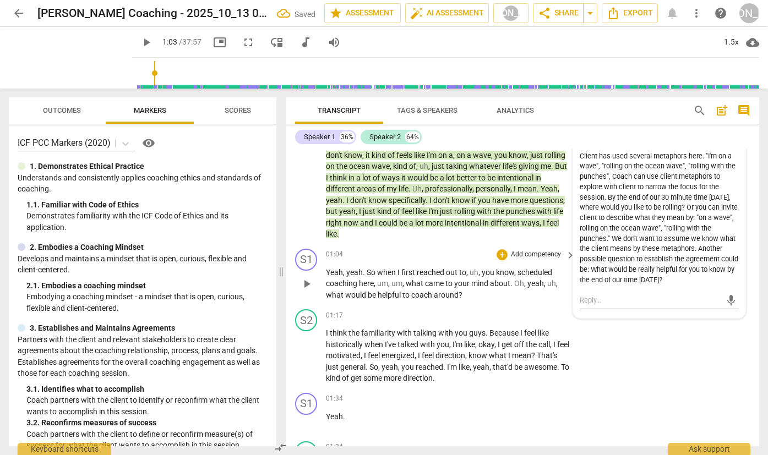
scroll to position [390, 0]
click at [302, 276] on span "play_arrow" at bounding box center [306, 282] width 13 height 13
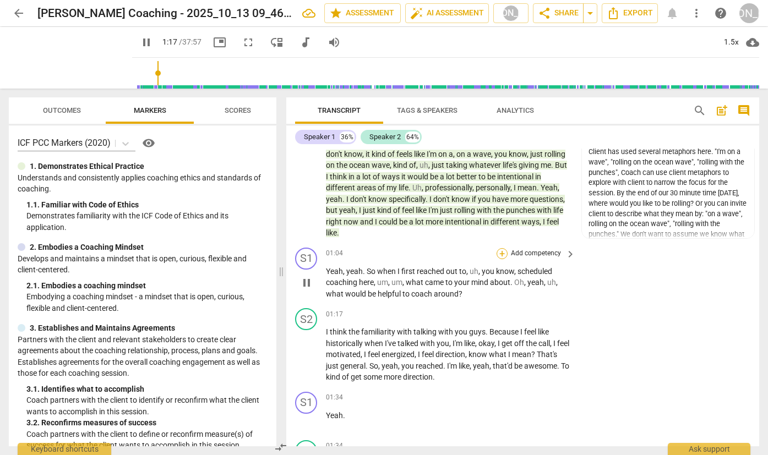
click at [502, 248] on div "+" at bounding box center [502, 253] width 11 height 11
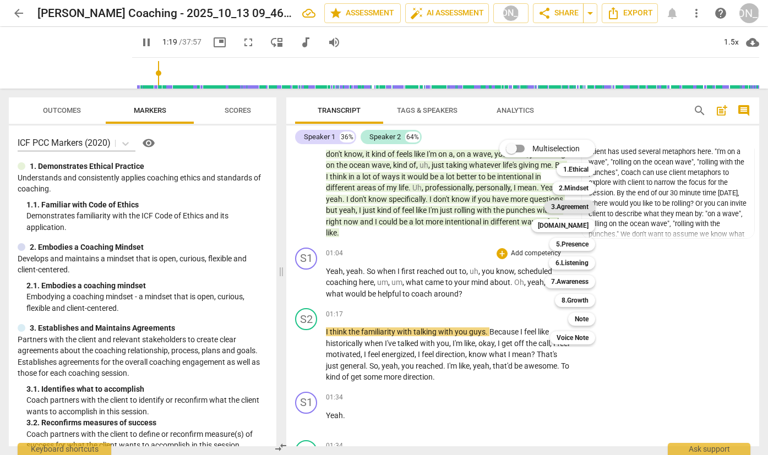
click at [586, 206] on b "3.Agreement" at bounding box center [569, 206] width 37 height 13
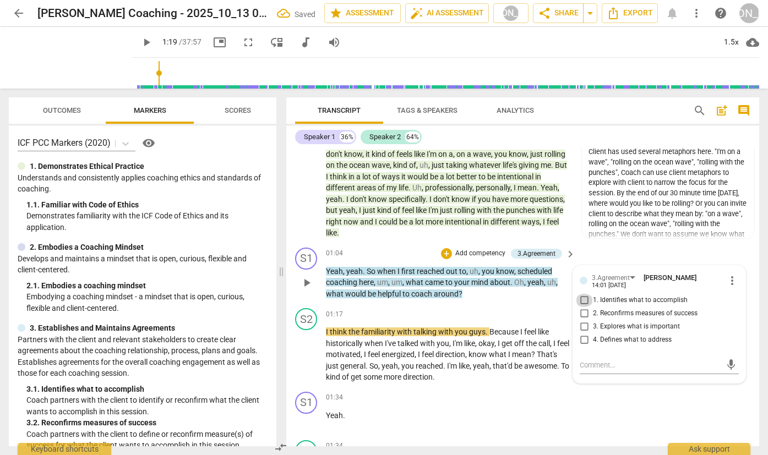
click at [582, 294] on input "1. Identifies what to accomplish" at bounding box center [584, 300] width 18 height 13
click at [597, 360] on textarea at bounding box center [651, 365] width 142 height 10
click at [725, 359] on span "send" at bounding box center [731, 365] width 12 height 12
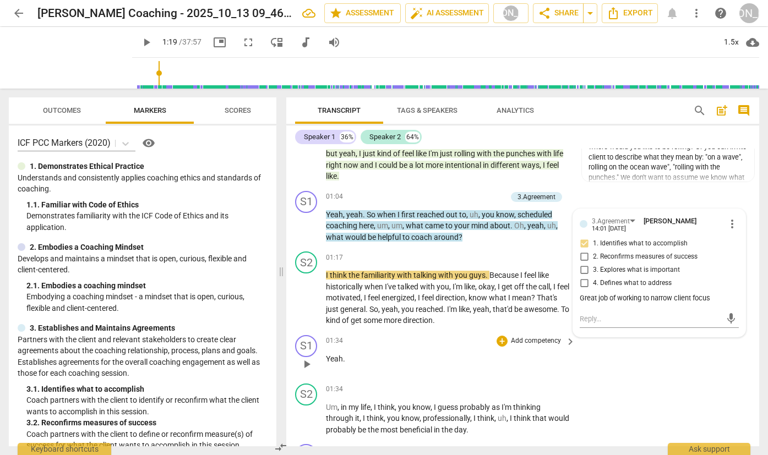
scroll to position [449, 0]
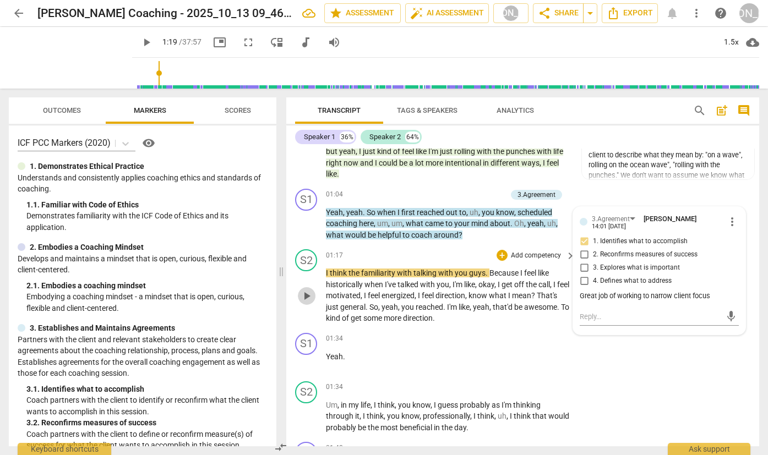
click at [307, 290] on span "play_arrow" at bounding box center [306, 296] width 13 height 13
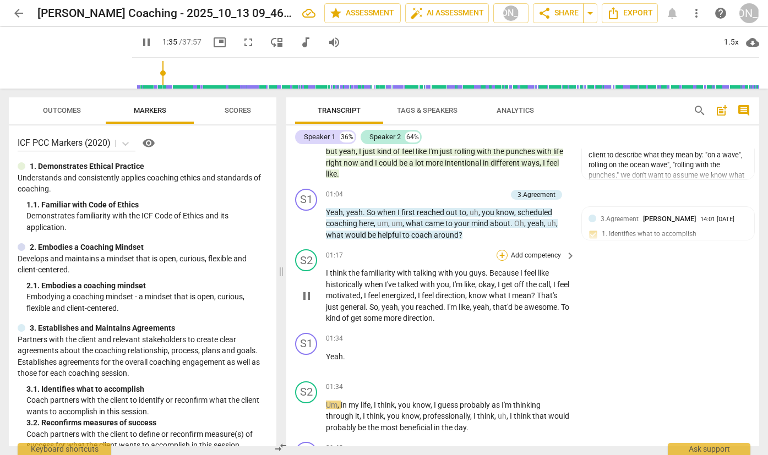
click at [502, 250] on div "+" at bounding box center [502, 255] width 11 height 11
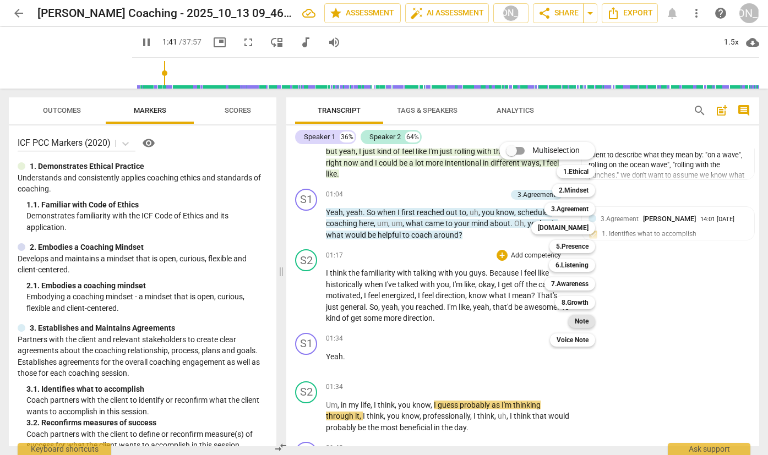
click at [585, 318] on b "Note" at bounding box center [582, 321] width 14 height 13
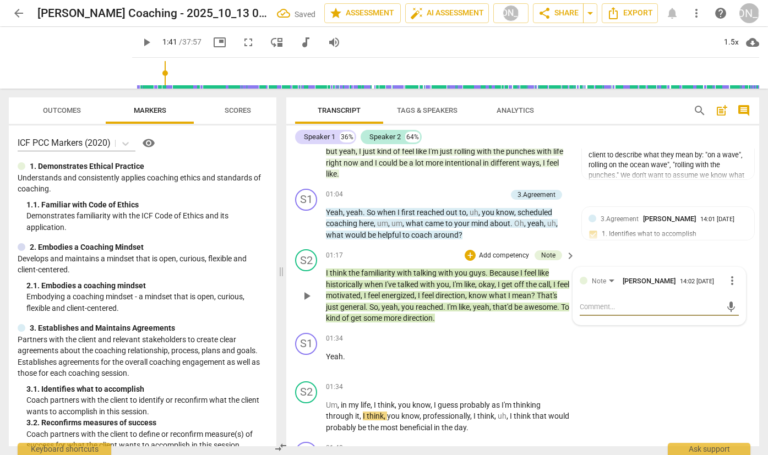
click at [599, 302] on textarea at bounding box center [651, 307] width 142 height 10
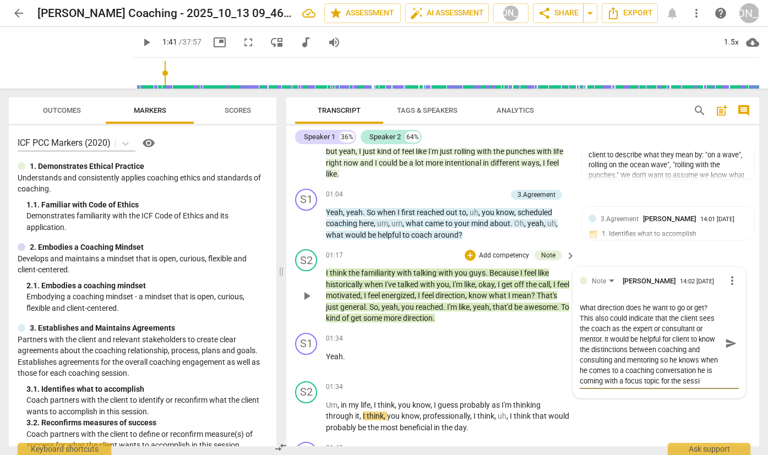
scroll to position [20, 0]
click at [726, 338] on span "send" at bounding box center [731, 344] width 12 height 12
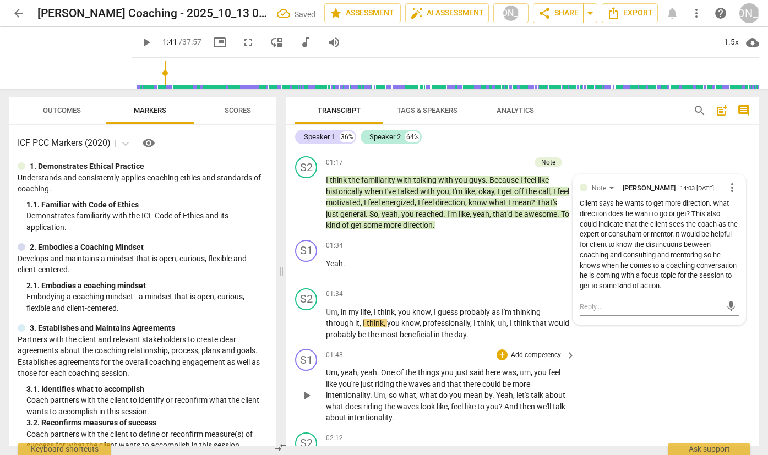
scroll to position [549, 0]
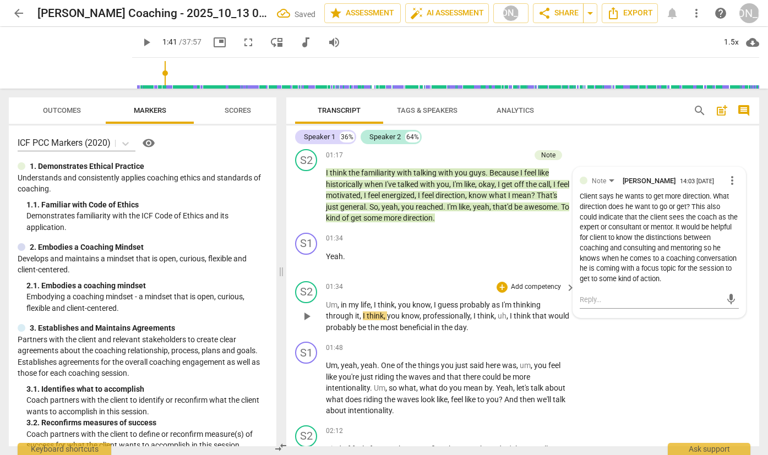
click at [304, 310] on span "play_arrow" at bounding box center [306, 316] width 13 height 13
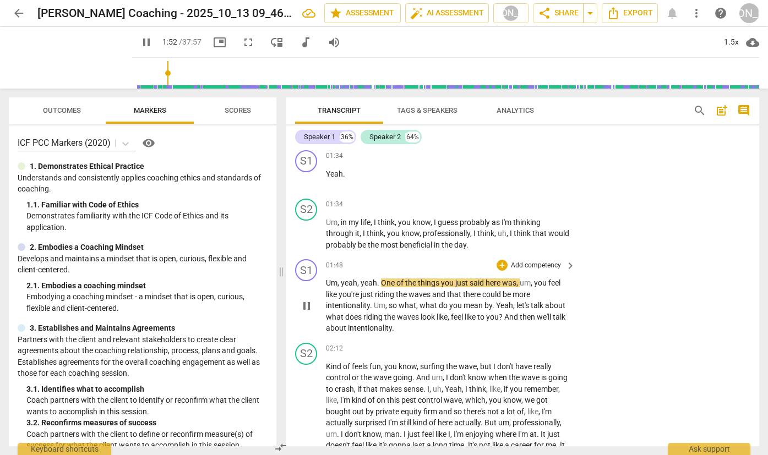
scroll to position [636, 0]
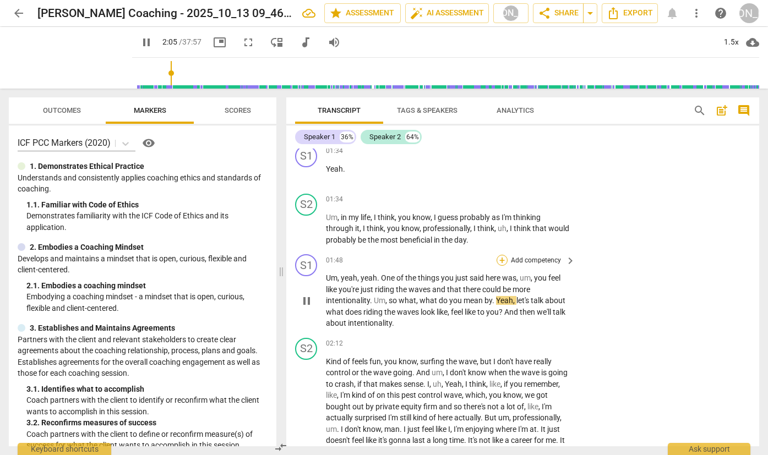
click at [502, 255] on div "+" at bounding box center [502, 260] width 11 height 11
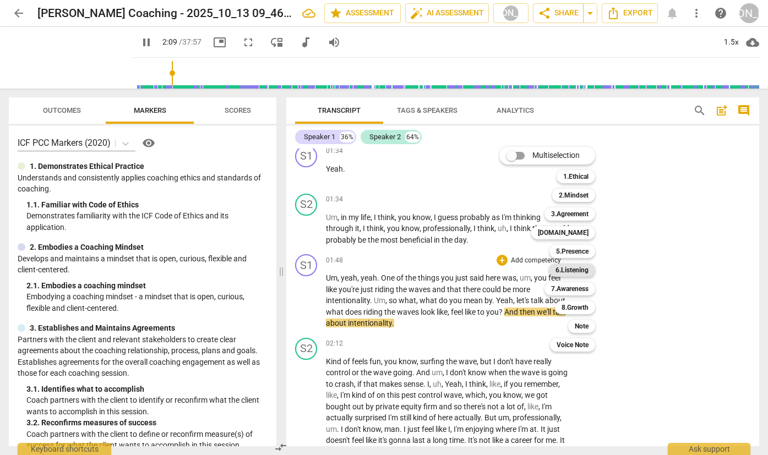
click at [580, 266] on b "6.Listening" at bounding box center [572, 270] width 33 height 13
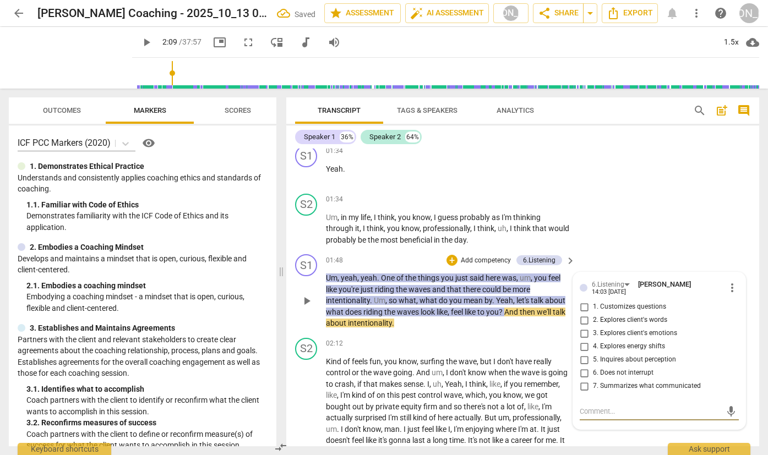
click at [586, 314] on input "2. Explores client's words" at bounding box center [584, 320] width 18 height 13
click at [600, 406] on textarea at bounding box center [651, 411] width 142 height 10
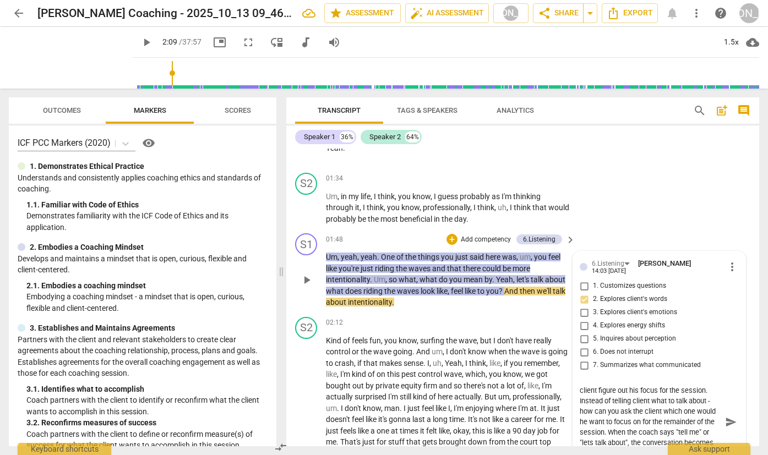
scroll to position [20, 0]
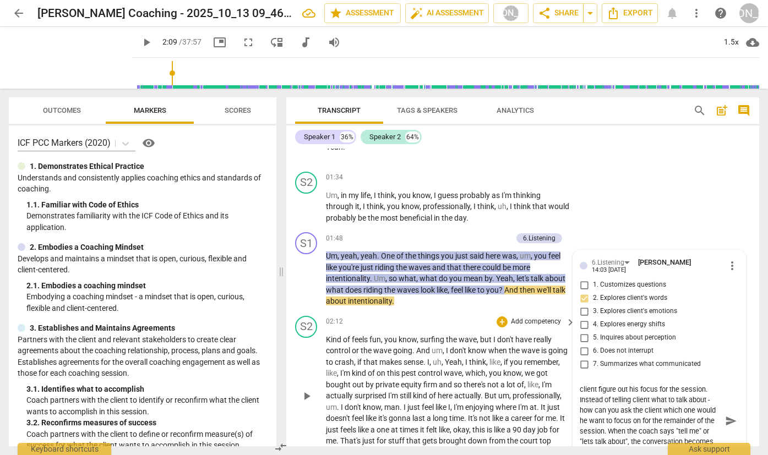
click at [725, 415] on span "send" at bounding box center [731, 421] width 12 height 12
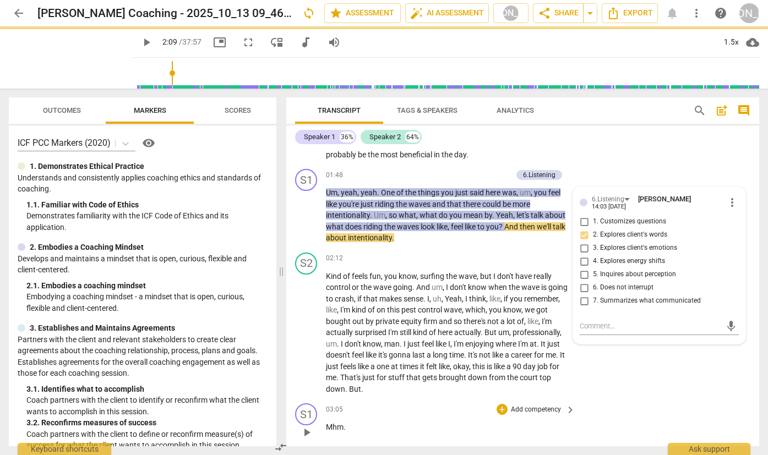
scroll to position [722, 0]
